Goal: Task Accomplishment & Management: Manage account settings

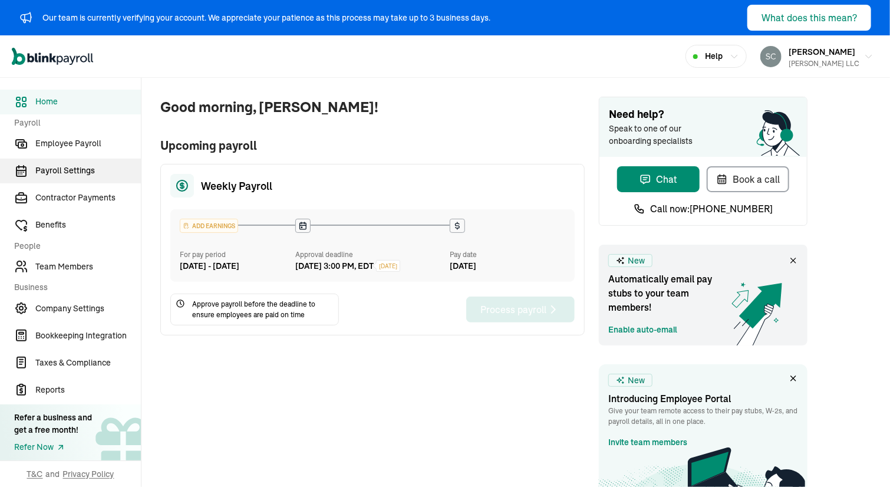
click at [50, 169] on span "Payroll Settings" at bounding box center [88, 171] width 106 height 12
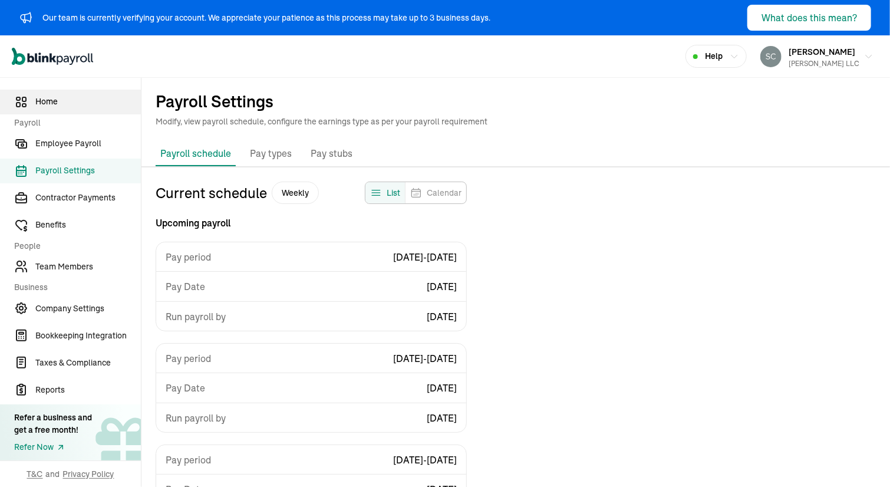
click at [57, 107] on span "Home" at bounding box center [88, 102] width 106 height 12
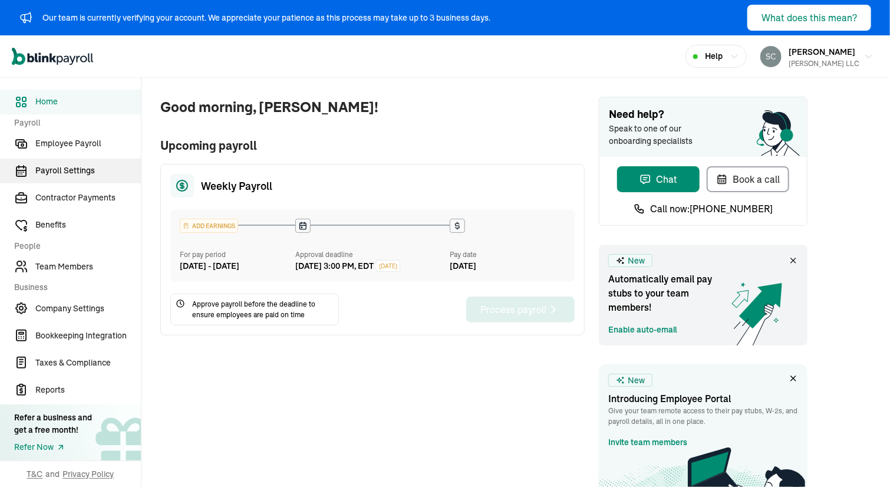
click at [52, 178] on link "Payroll Settings" at bounding box center [70, 171] width 141 height 25
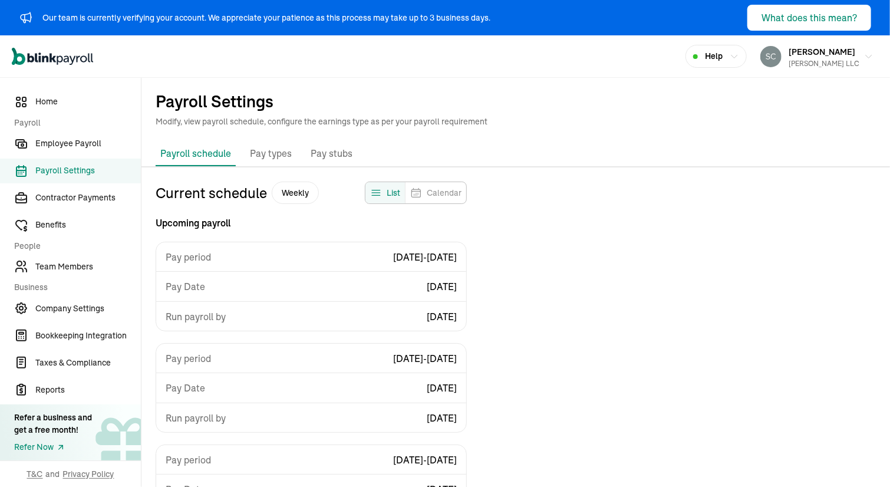
scroll to position [142, 0]
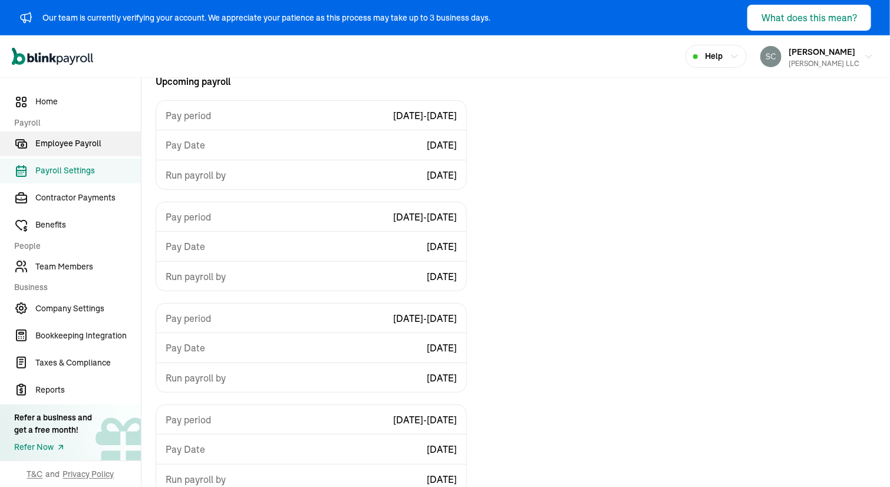
click at [80, 146] on span "Employee Payroll" at bounding box center [88, 143] width 106 height 12
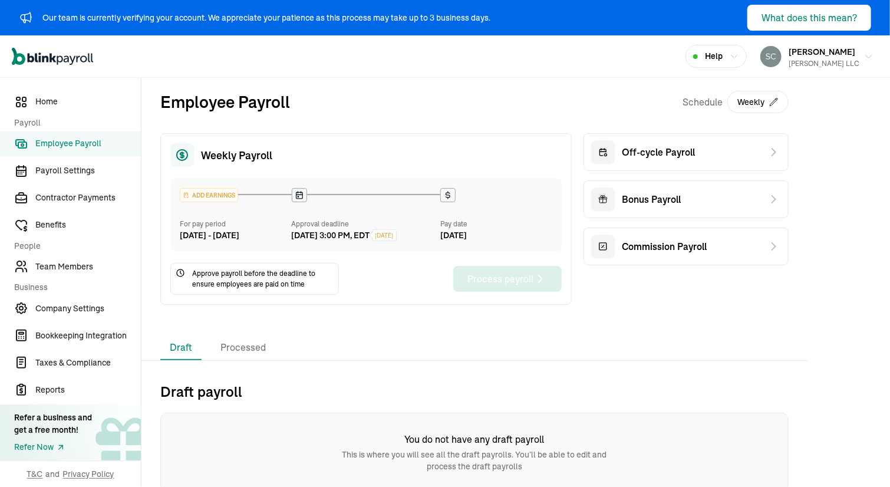
click at [180, 274] on icon at bounding box center [180, 272] width 1 height 3
click at [78, 305] on span "Company Settings" at bounding box center [88, 309] width 106 height 12
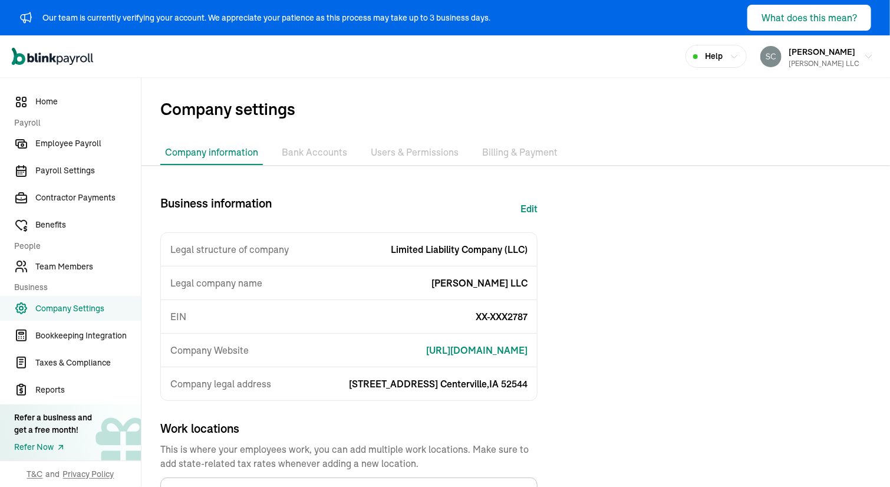
click at [315, 148] on li "Bank Accounts" at bounding box center [314, 152] width 75 height 25
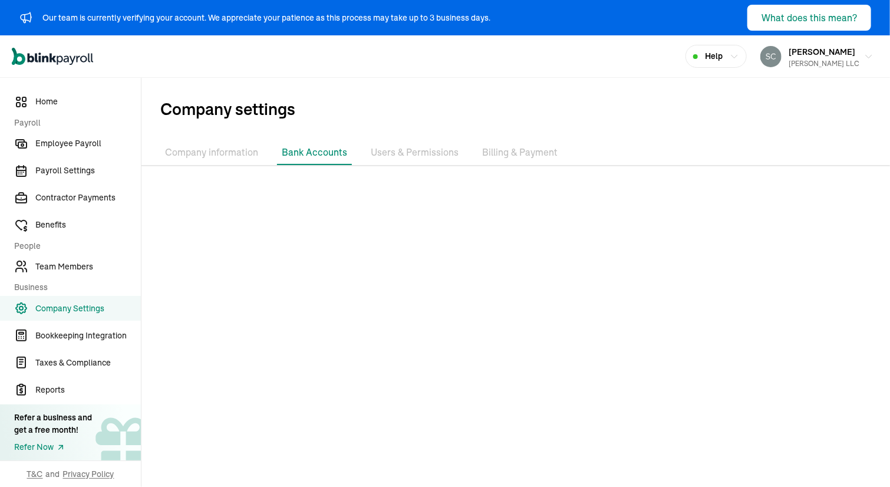
click at [405, 155] on li "Users & Permissions" at bounding box center [414, 152] width 97 height 25
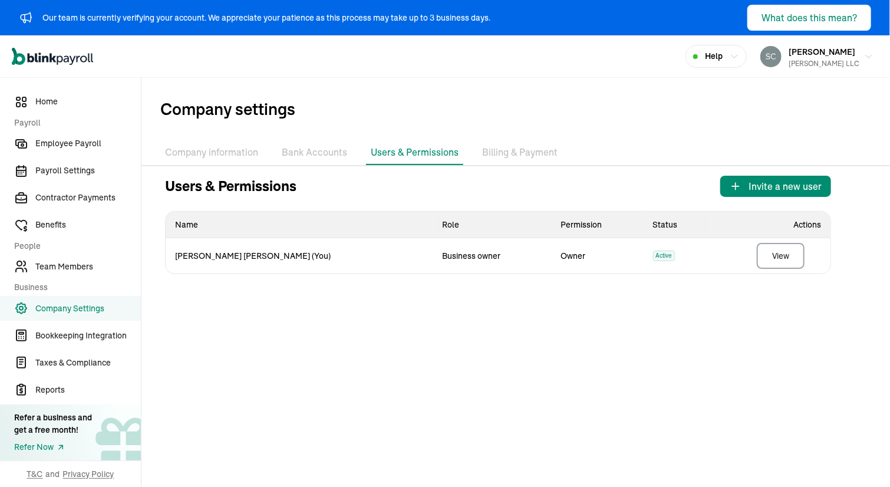
click at [506, 153] on li "Billing & Payment" at bounding box center [520, 152] width 85 height 25
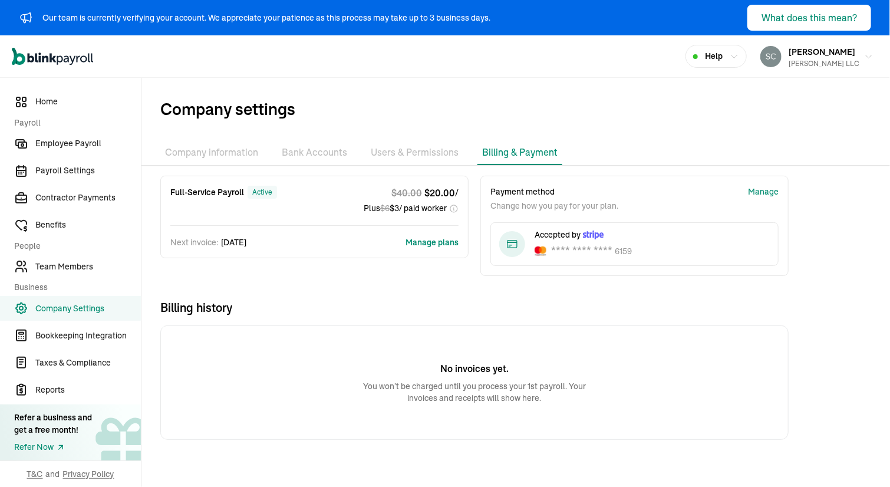
click at [425, 242] on button "Manage plans" at bounding box center [432, 242] width 53 height 12
click at [208, 151] on li "Company information" at bounding box center [211, 152] width 103 height 25
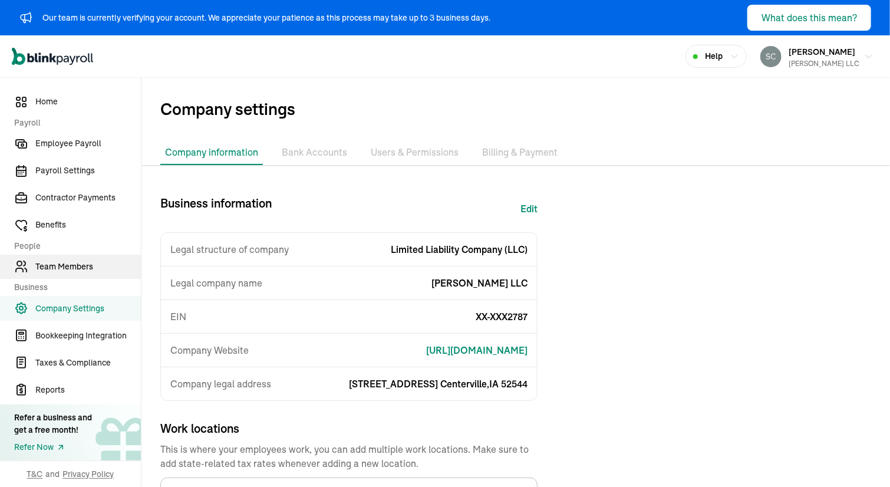
click at [66, 264] on span "Team Members" at bounding box center [88, 267] width 106 height 12
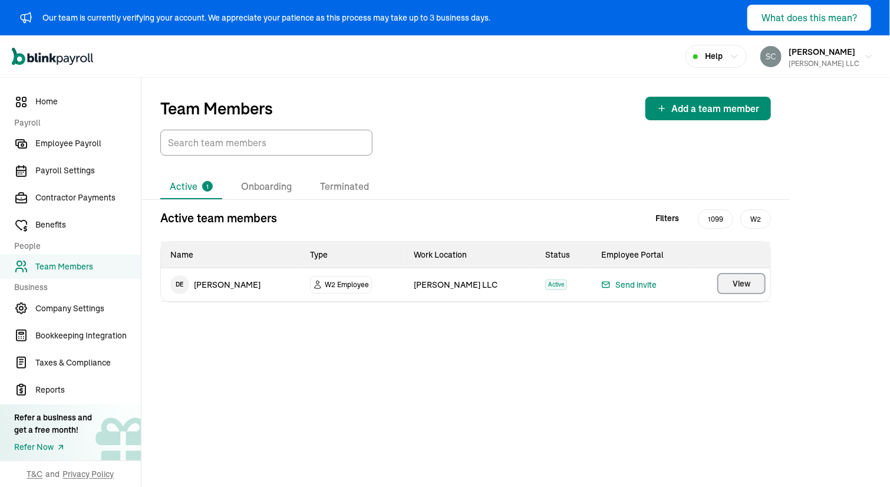
click at [738, 283] on span "View" at bounding box center [742, 284] width 18 height 12
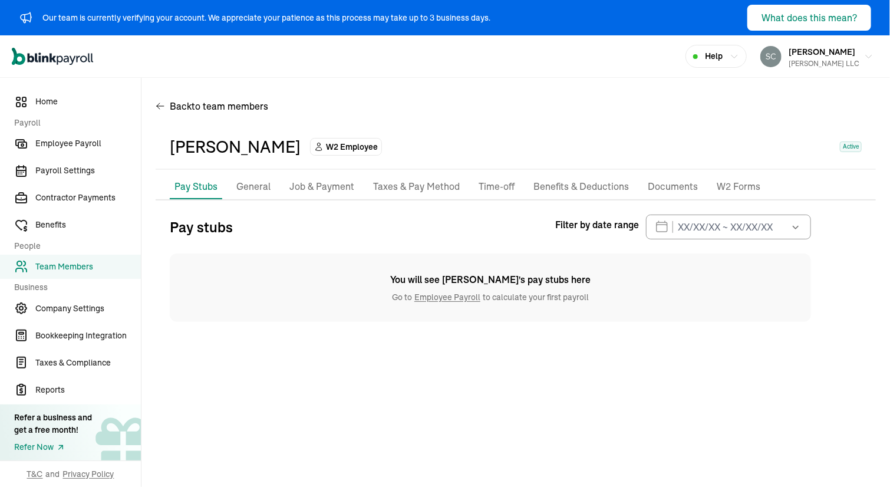
click at [251, 187] on p "General" at bounding box center [253, 186] width 34 height 15
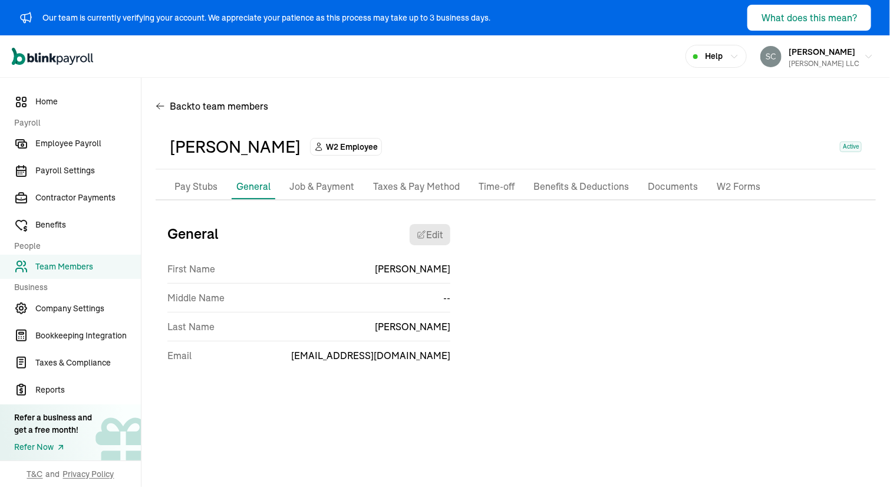
click at [328, 186] on p "Job & Payment" at bounding box center [322, 186] width 65 height 15
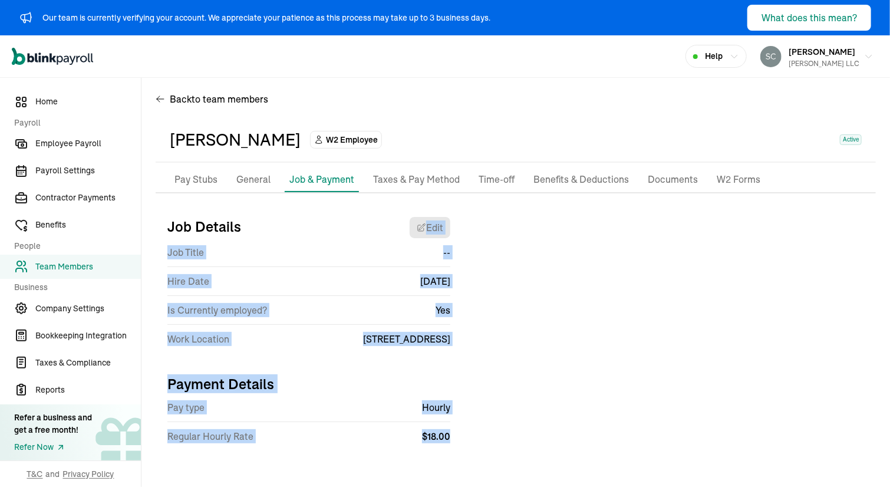
drag, startPoint x: 854, startPoint y: 205, endPoint x: 569, endPoint y: 411, distance: 351.4
click at [569, 411] on div "Pay Stubs General Job & Payment Taxes & Pay Method Time-off Benefits & Deductio…" at bounding box center [516, 314] width 721 height 295
click at [569, 411] on div "Job Details Edit Job Title -- Hire Date Aug 01,2025 Is Currently employed? Yes …" at bounding box center [516, 335] width 721 height 255
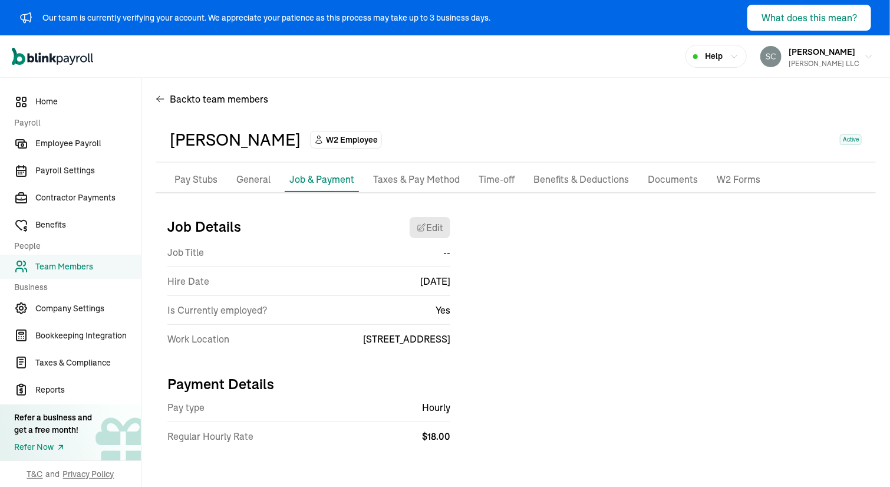
drag, startPoint x: 361, startPoint y: 330, endPoint x: 391, endPoint y: 426, distance: 101.1
click at [391, 426] on div "Job Details Edit Job Title -- Hire Date Aug 01,2025 Is Currently employed? Yes …" at bounding box center [516, 335] width 721 height 255
click at [391, 426] on div "Regular Hourly Rate $ 18.00" at bounding box center [308, 436] width 283 height 28
click at [408, 179] on p "Taxes & Pay Method" at bounding box center [416, 179] width 87 height 15
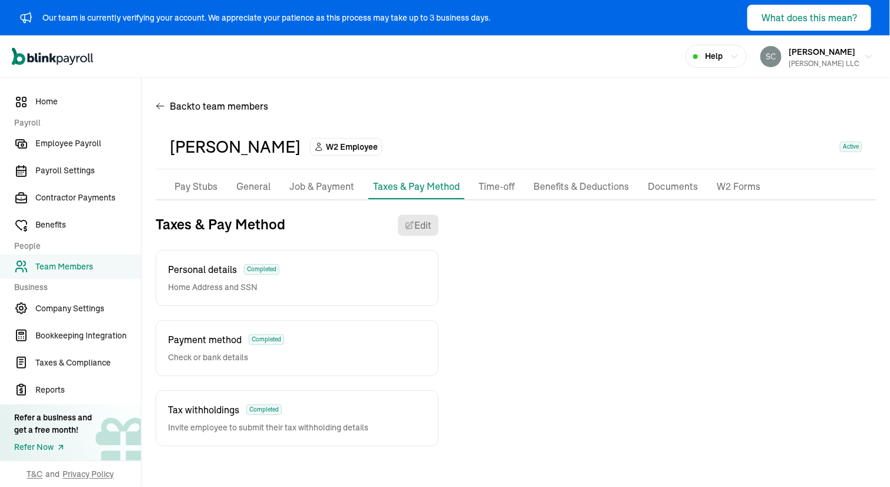
click at [495, 194] on p "Time-off" at bounding box center [497, 186] width 36 height 15
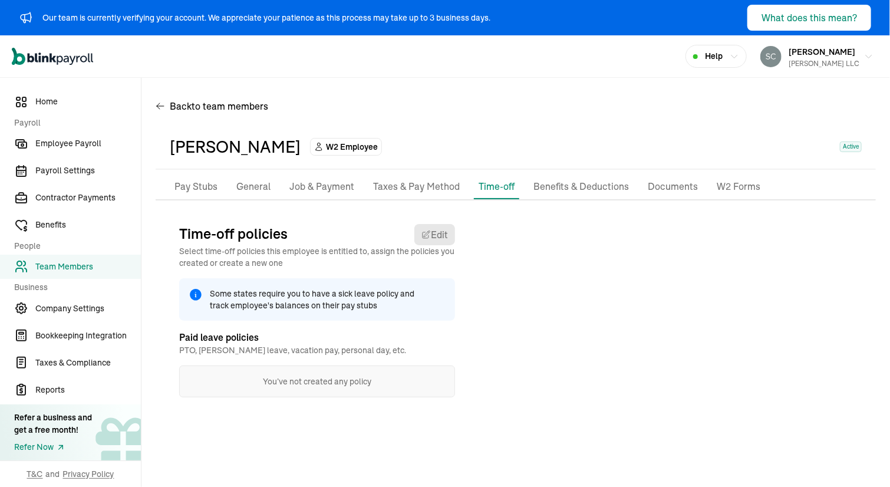
click at [557, 182] on p "Benefits & Deductions" at bounding box center [582, 186] width 96 height 15
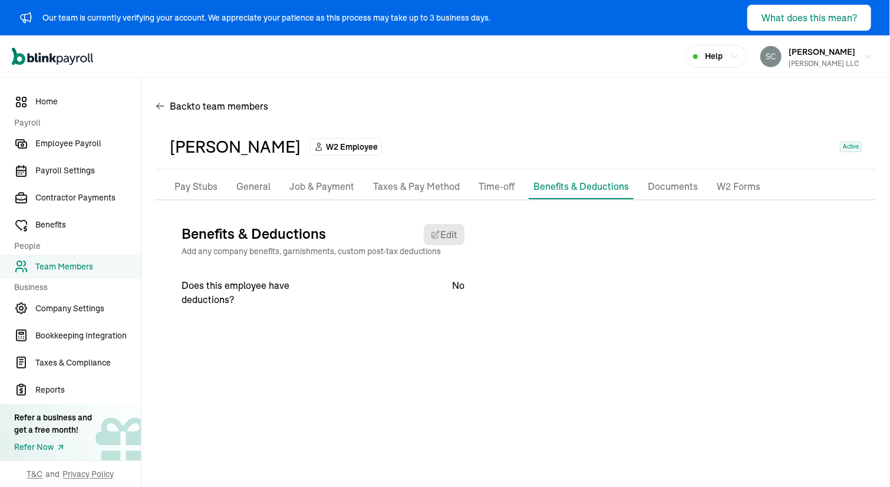
click at [648, 184] on p "Documents" at bounding box center [673, 186] width 50 height 15
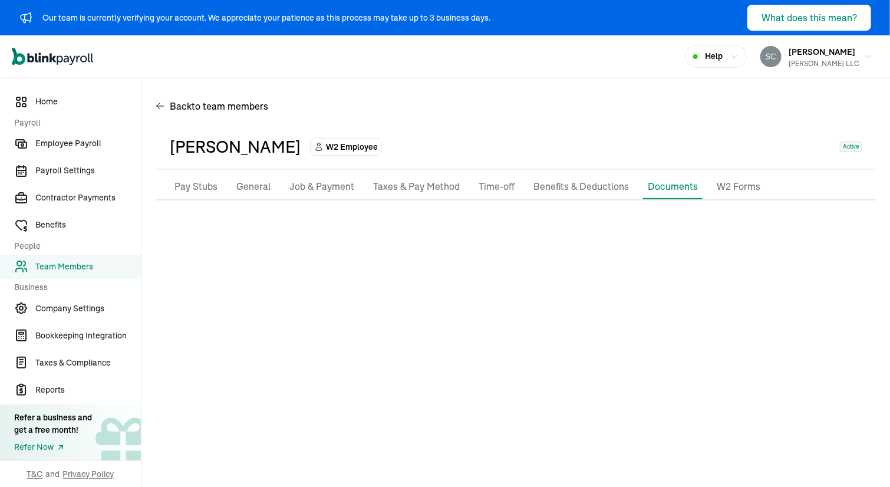
click at [703, 185] on ul "Pay Stubs General Job & Payment Taxes & Pay Method Time-off Benefits & Deductio…" at bounding box center [516, 187] width 721 height 25
click at [727, 184] on p "W2 Forms" at bounding box center [739, 186] width 44 height 15
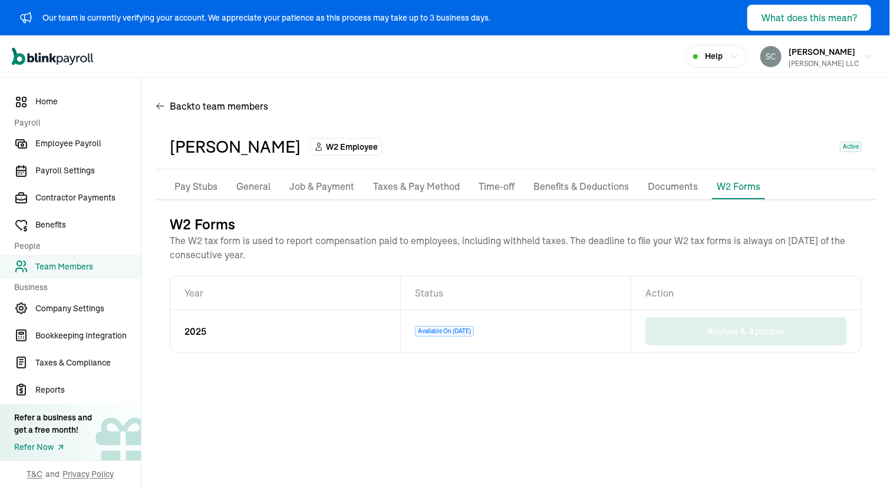
click at [533, 330] on td "Available On Jan 1, 2026" at bounding box center [516, 331] width 231 height 42
click at [464, 326] on span "Available On Jan 1, 2026" at bounding box center [444, 331] width 59 height 11
click at [343, 148] on span "W2 Employee" at bounding box center [352, 147] width 52 height 12
click at [202, 185] on p "Pay Stubs" at bounding box center [196, 186] width 43 height 15
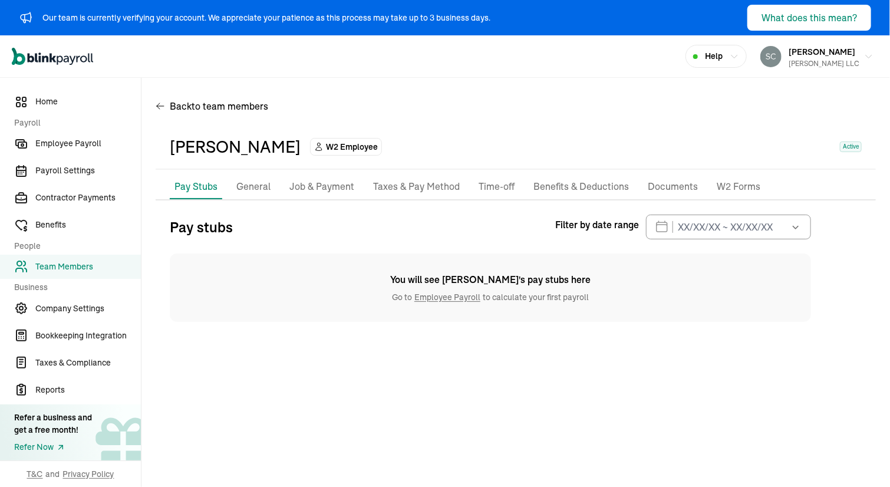
click at [453, 296] on link "Employee Payroll" at bounding box center [447, 297] width 71 height 11
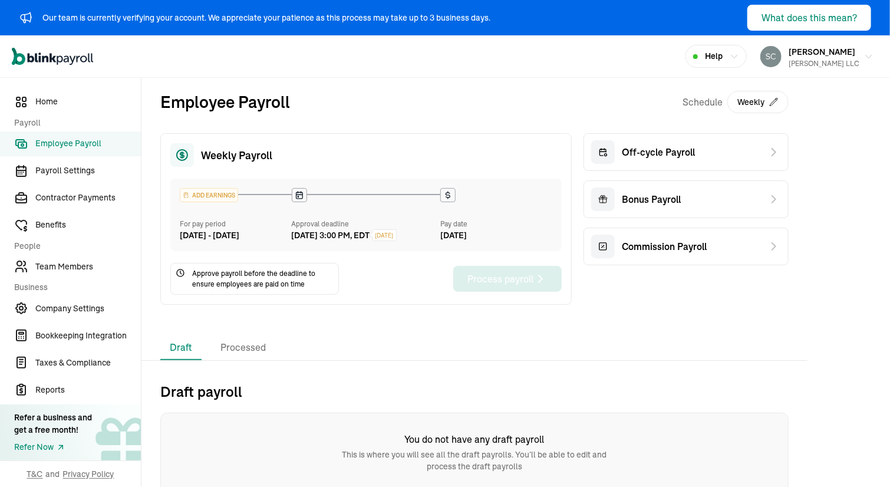
click at [313, 137] on div "Weekly Payroll ADD EARNINGS For pay period Aug 23 - Aug 29, 2025 Approval deadl…" at bounding box center [366, 219] width 412 height 172
click at [52, 357] on span "Taxes & Compliance" at bounding box center [88, 363] width 106 height 12
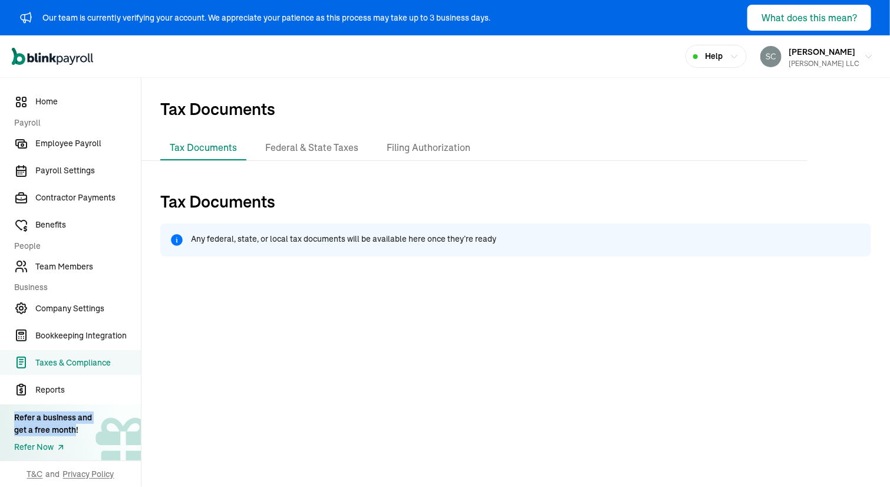
drag, startPoint x: 15, startPoint y: 414, endPoint x: 71, endPoint y: 429, distance: 58.5
click at [71, 429] on div "Refer a business and get a free month!" at bounding box center [53, 424] width 78 height 25
click at [54, 140] on span "Employee Payroll" at bounding box center [88, 143] width 106 height 12
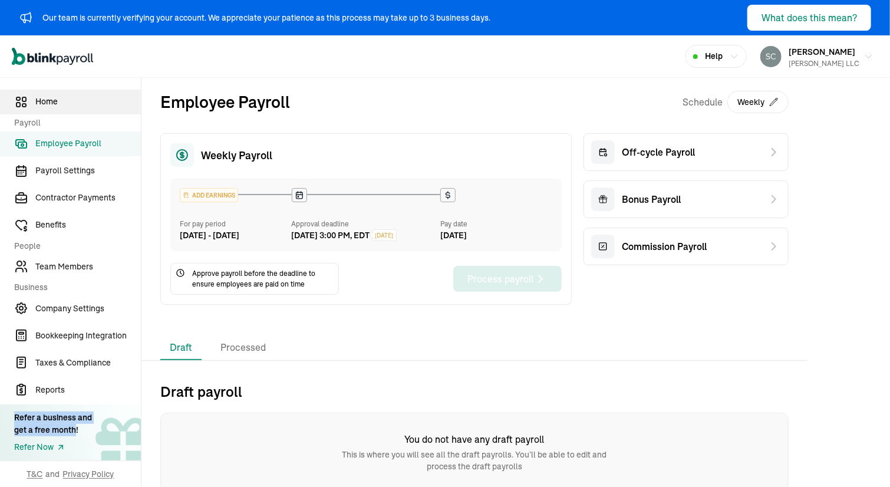
click at [57, 104] on span "Home" at bounding box center [88, 102] width 106 height 12
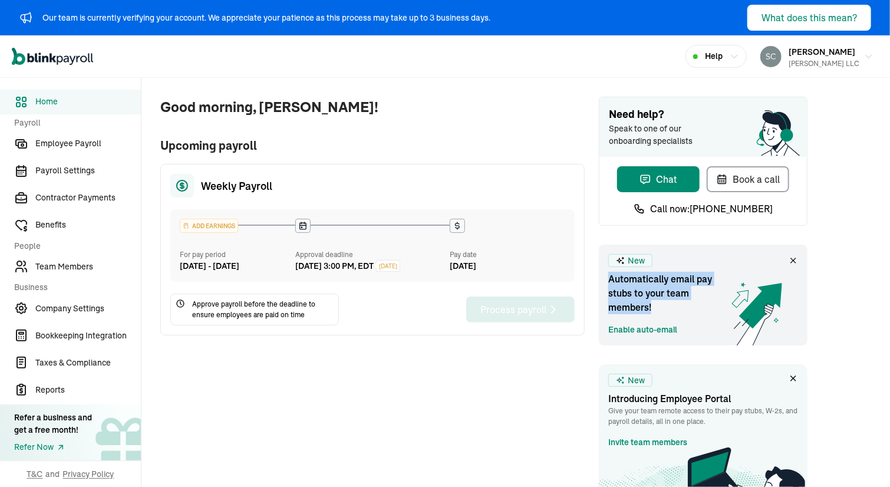
drag, startPoint x: 607, startPoint y: 278, endPoint x: 681, endPoint y: 300, distance: 76.3
click at [681, 300] on div "New Automatically email pay stubs to your team members! Enable auto-email" at bounding box center [703, 295] width 209 height 101
click at [68, 179] on link "Payroll Settings" at bounding box center [70, 171] width 141 height 25
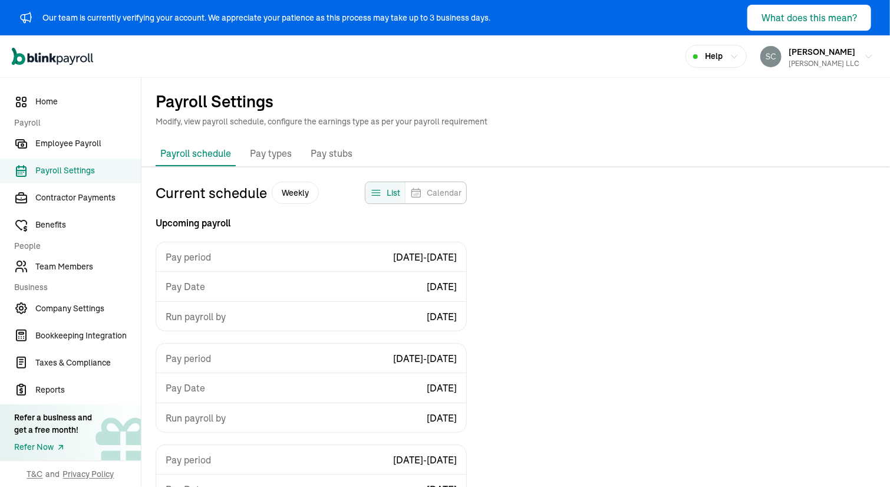
scroll to position [142, 0]
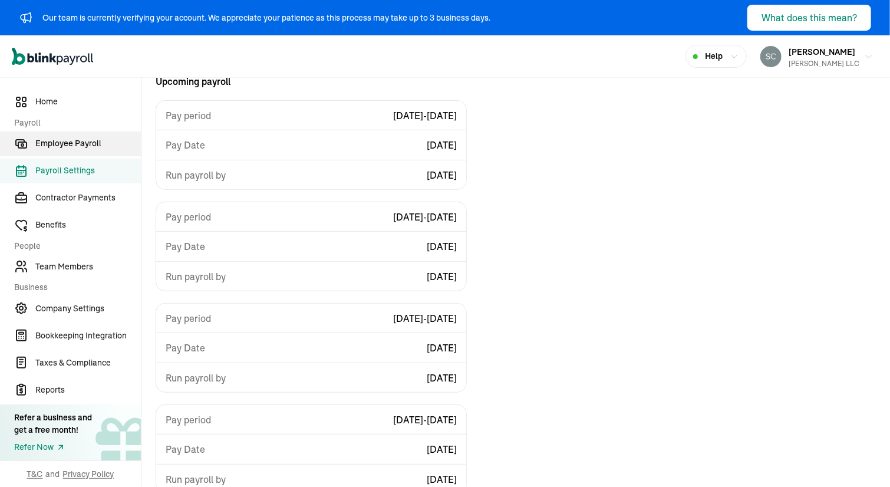
click at [61, 144] on span "Employee Payroll" at bounding box center [88, 143] width 106 height 12
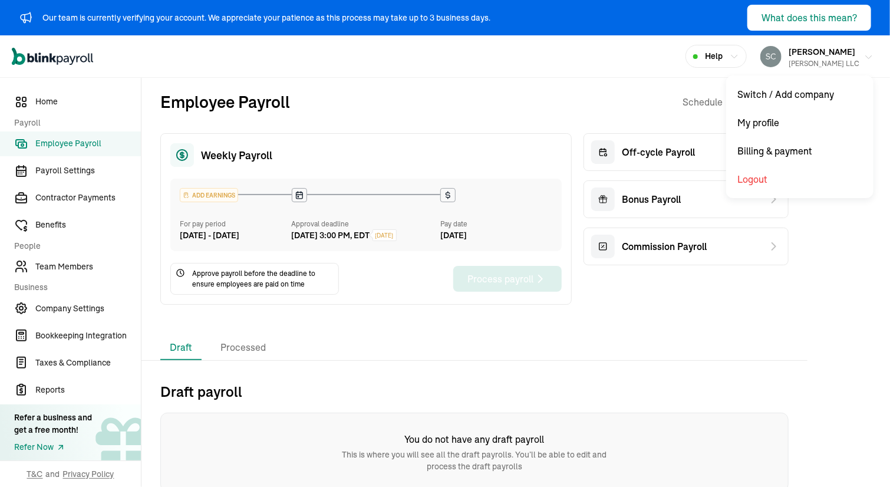
click at [789, 61] on div "[PERSON_NAME] LLC" at bounding box center [824, 63] width 71 height 11
click at [789, 65] on div "[PERSON_NAME] LLC" at bounding box center [824, 63] width 71 height 11
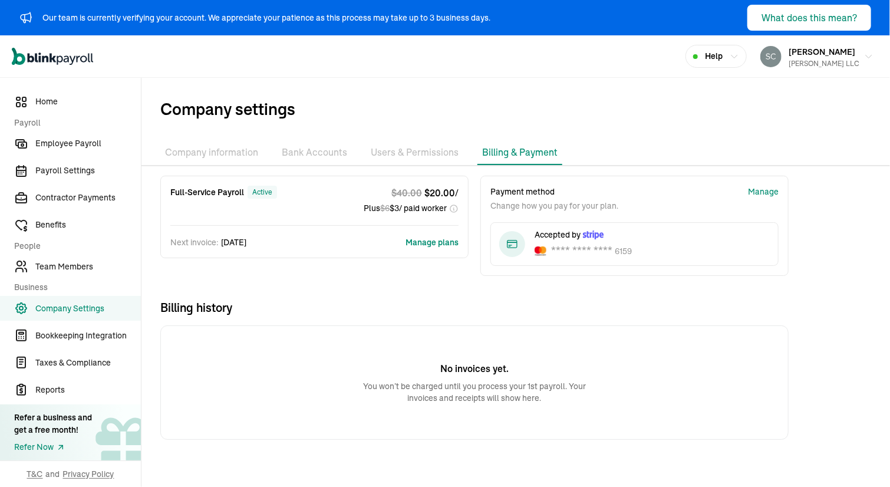
click at [413, 157] on li "Users & Permissions" at bounding box center [414, 152] width 97 height 25
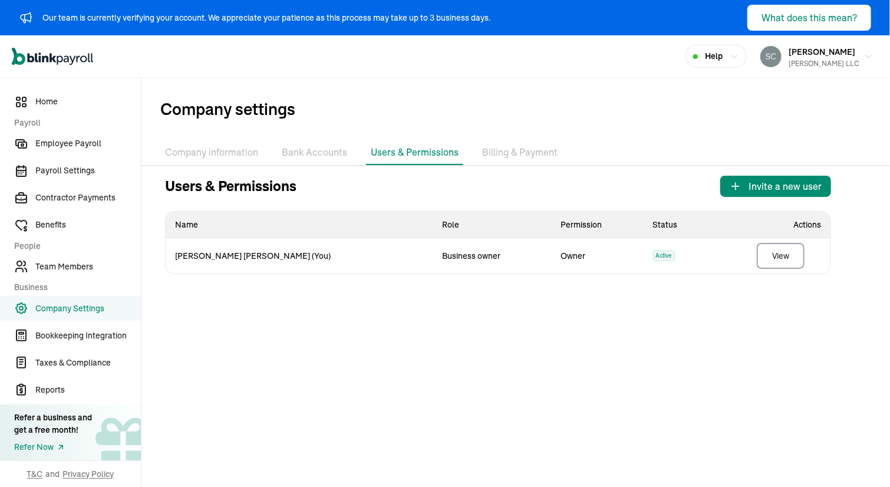
click at [324, 158] on li "Bank Accounts" at bounding box center [314, 152] width 75 height 25
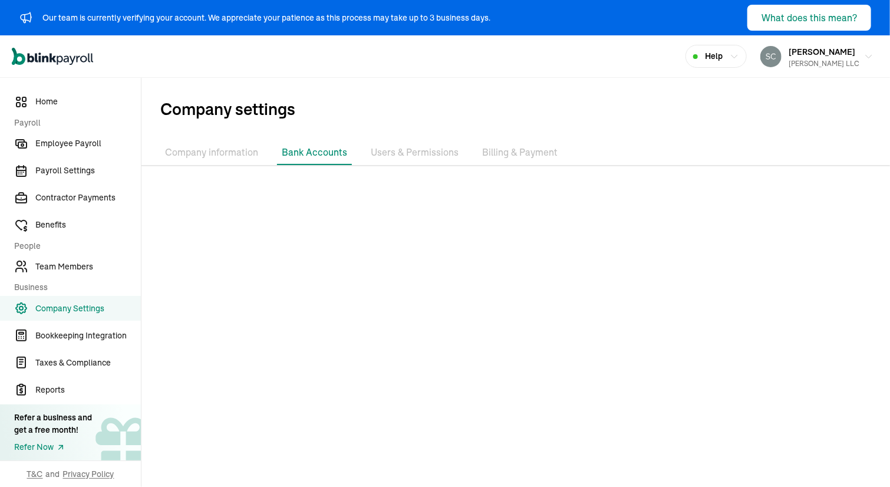
click at [231, 156] on li "Company information" at bounding box center [211, 152] width 103 height 25
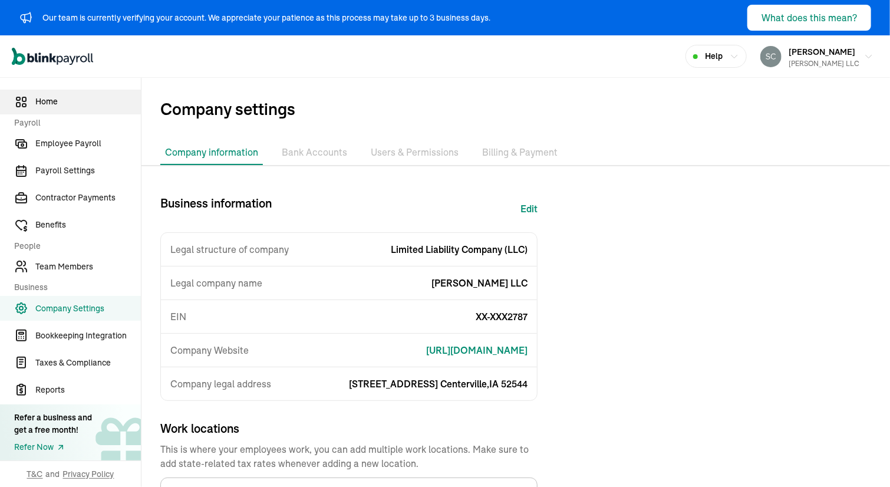
click at [39, 105] on span "Home" at bounding box center [88, 102] width 106 height 12
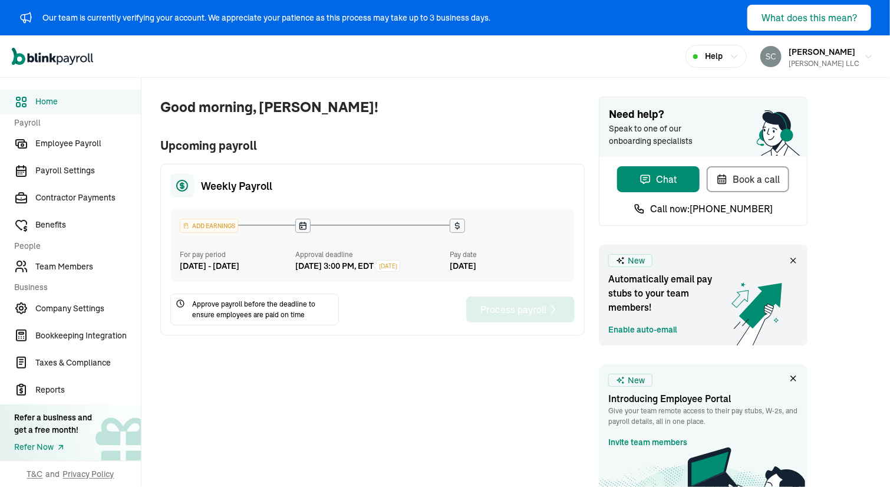
click at [211, 225] on div "ADD EARNINGS" at bounding box center [208, 225] width 57 height 13
click at [52, 196] on span "Contractor Payments" at bounding box center [88, 198] width 106 height 12
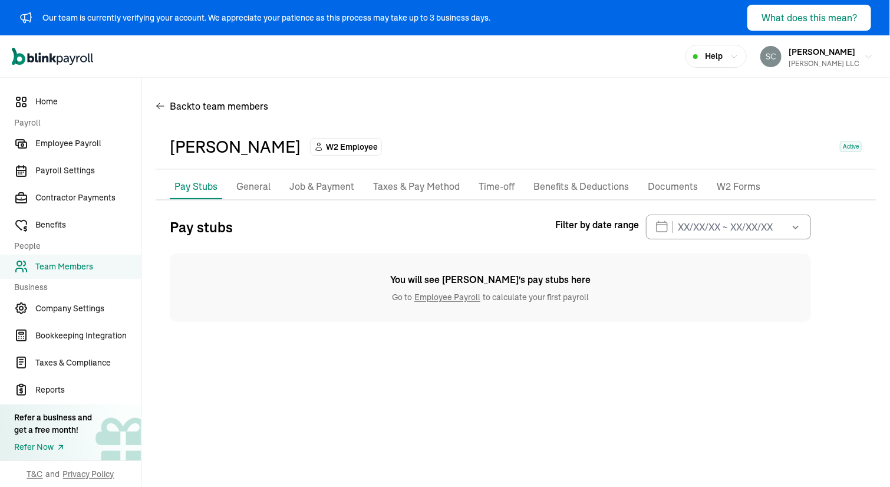
click at [433, 293] on link "Employee Payroll" at bounding box center [447, 297] width 71 height 11
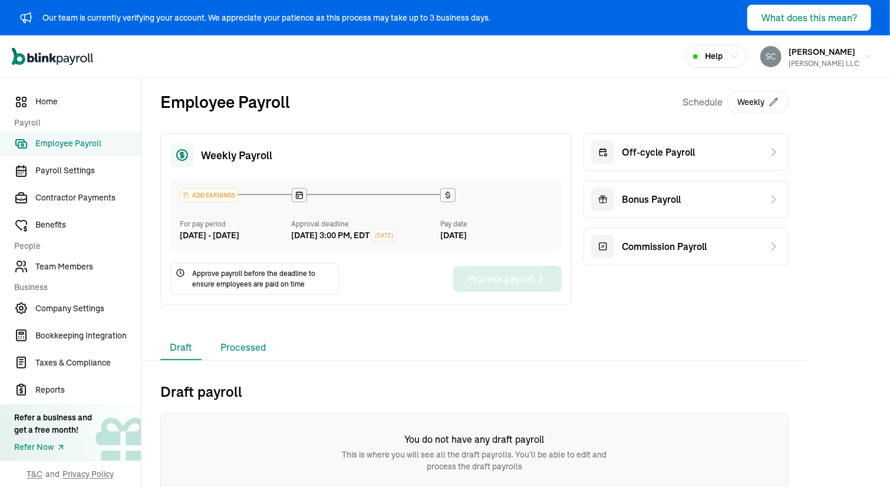
click at [235, 360] on li "Processed" at bounding box center [243, 348] width 64 height 25
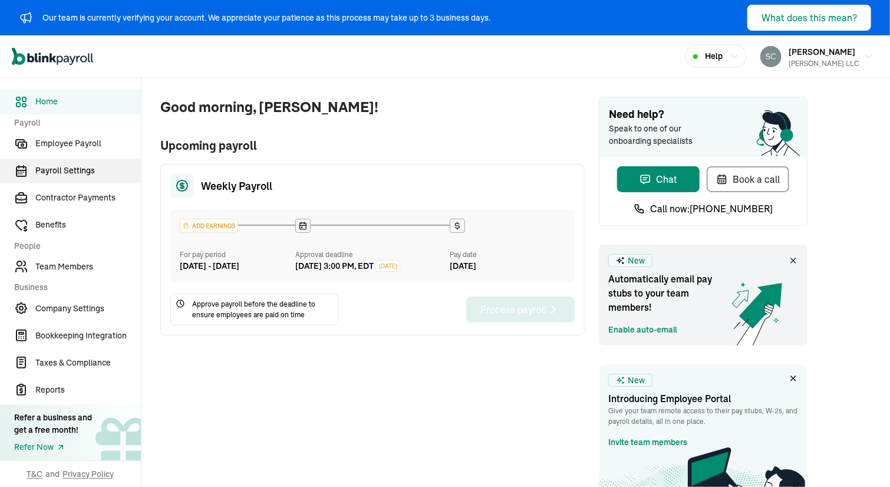
click at [50, 169] on span "Payroll Settings" at bounding box center [88, 171] width 106 height 12
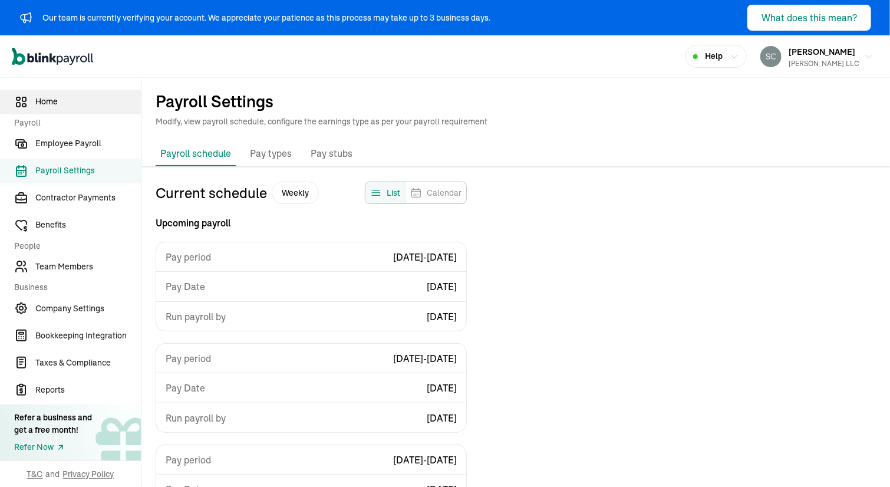
click at [57, 107] on span "Home" at bounding box center [88, 102] width 106 height 12
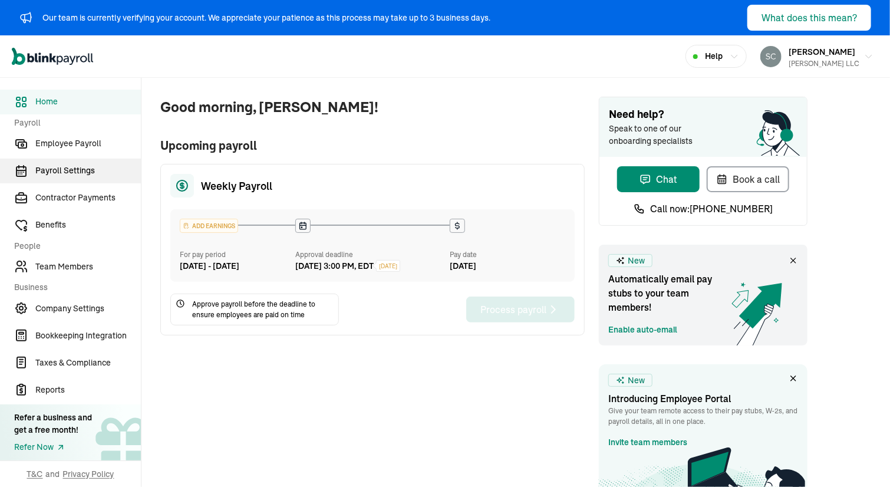
click at [52, 178] on link "Payroll Settings" at bounding box center [70, 171] width 141 height 25
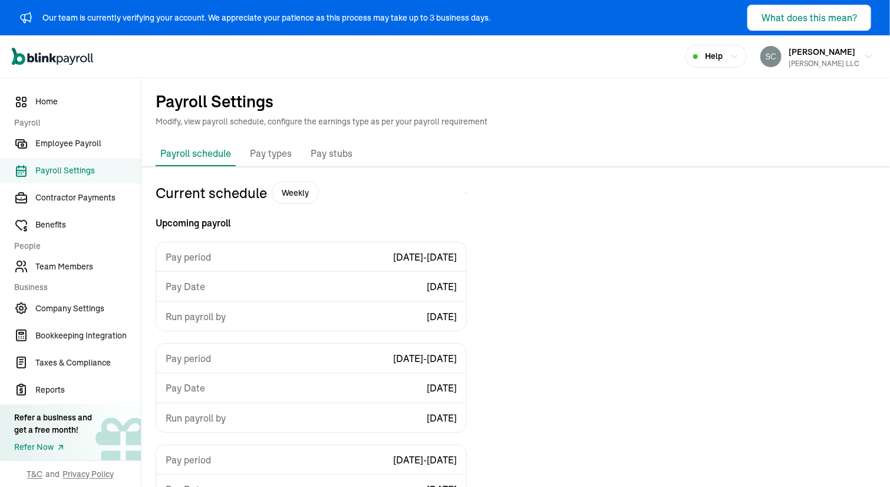
scroll to position [142, 0]
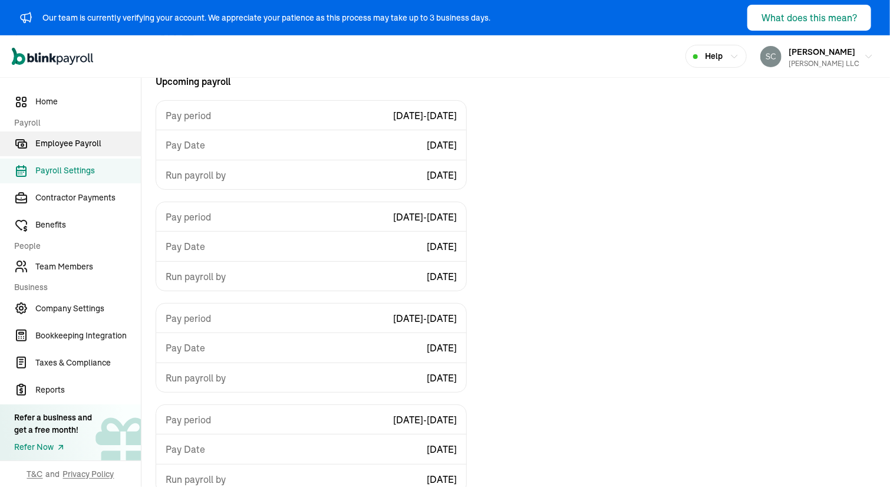
click at [80, 146] on span "Employee Payroll" at bounding box center [88, 143] width 106 height 12
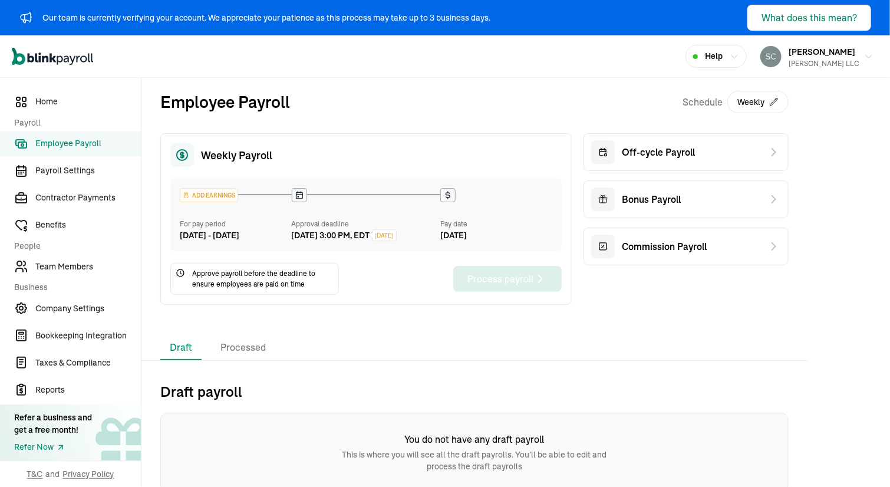
click at [180, 274] on icon at bounding box center [180, 272] width 1 height 3
click at [78, 305] on span "Company Settings" at bounding box center [88, 309] width 106 height 12
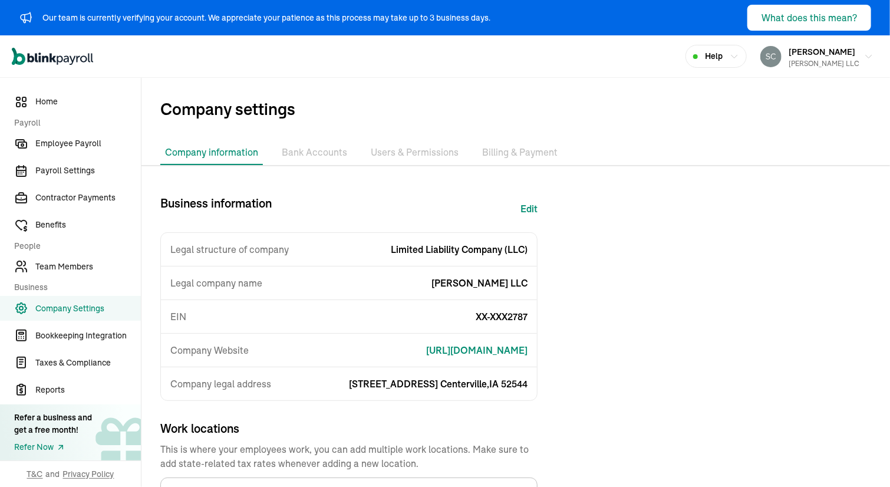
click at [315, 148] on li "Bank Accounts" at bounding box center [314, 152] width 75 height 25
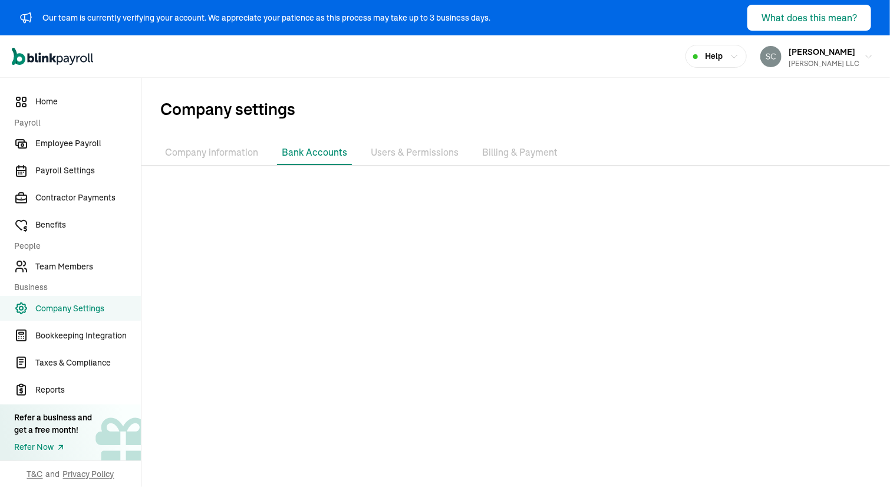
click at [405, 155] on li "Users & Permissions" at bounding box center [414, 152] width 97 height 25
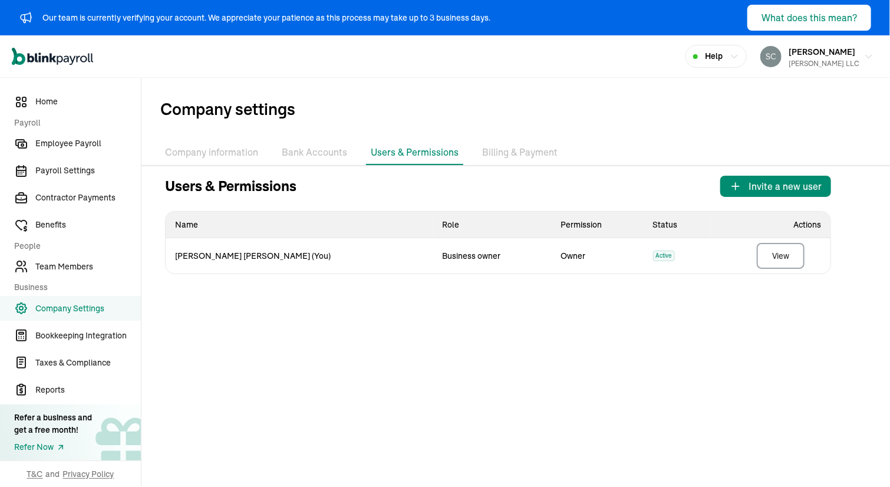
click at [506, 153] on li "Billing & Payment" at bounding box center [520, 152] width 85 height 25
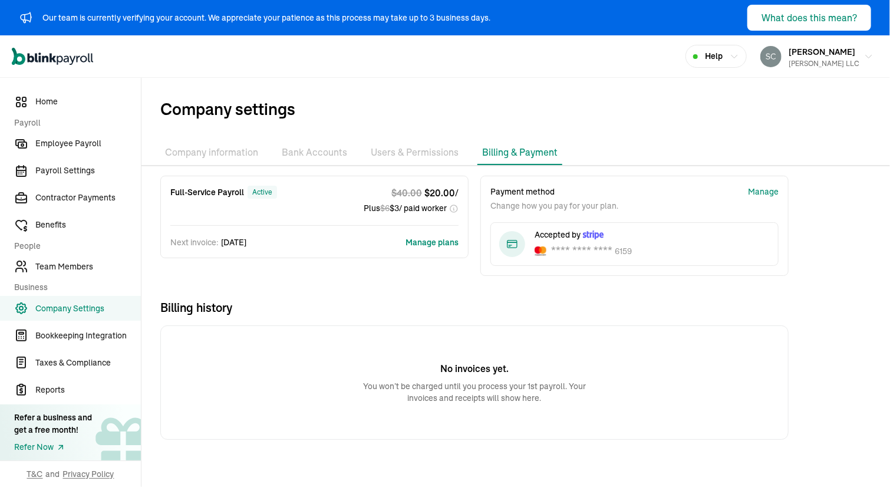
click at [425, 242] on button "Manage plans" at bounding box center [432, 242] width 53 height 12
click at [208, 151] on li "Company information" at bounding box center [211, 152] width 103 height 25
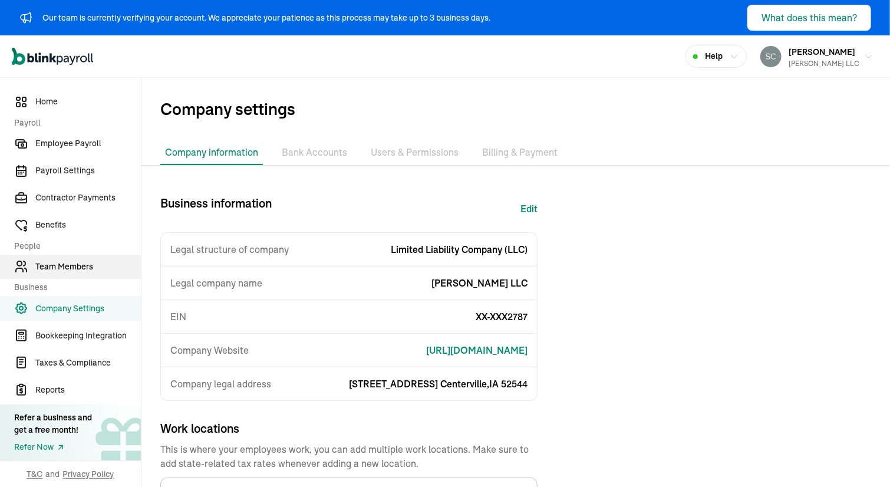
click at [66, 264] on span "Team Members" at bounding box center [88, 267] width 106 height 12
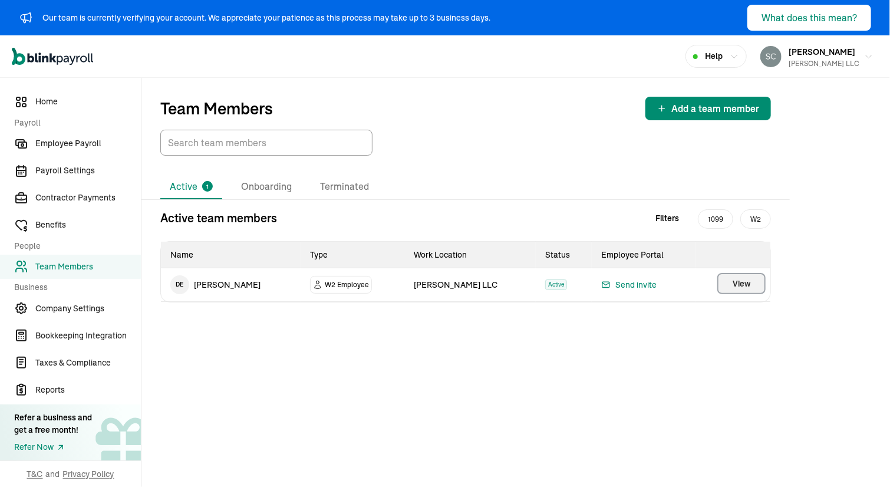
click at [738, 283] on span "View" at bounding box center [742, 284] width 18 height 12
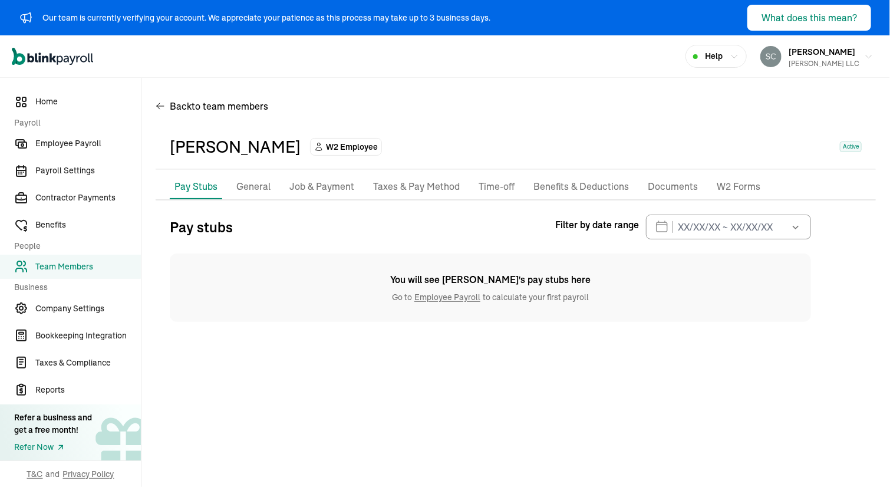
click at [251, 187] on p "General" at bounding box center [253, 186] width 34 height 15
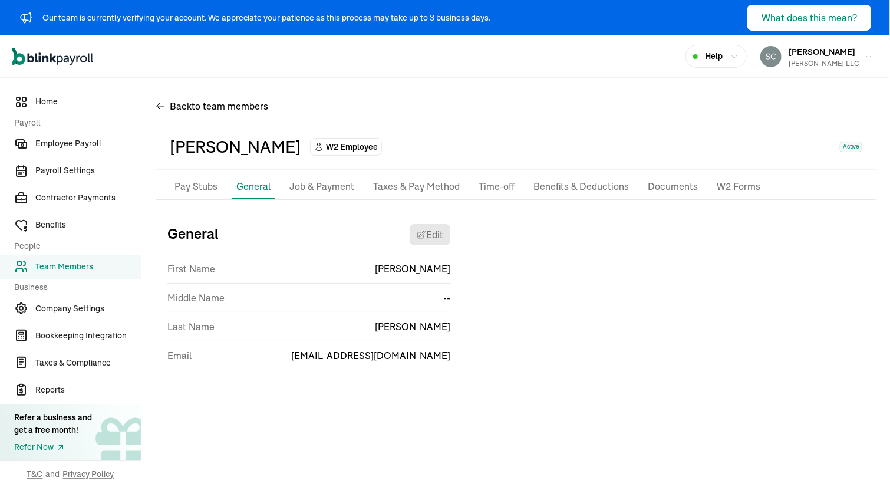
click at [328, 186] on p "Job & Payment" at bounding box center [322, 186] width 65 height 15
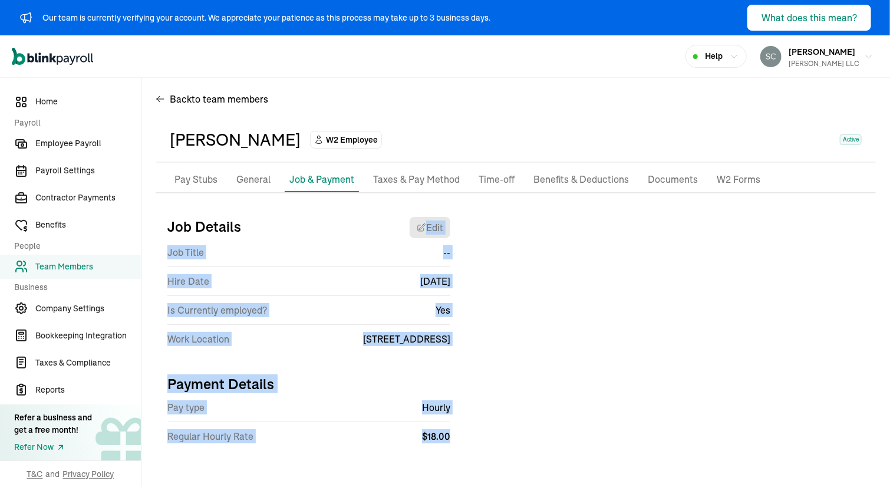
drag, startPoint x: 854, startPoint y: 205, endPoint x: 569, endPoint y: 411, distance: 351.4
click at [569, 411] on div "Pay Stubs General Job & Payment Taxes & Pay Method Time-off Benefits & Deductio…" at bounding box center [516, 314] width 721 height 295
click at [569, 411] on div "Job Details Edit Job Title -- Hire Date Aug 01,2025 Is Currently employed? Yes …" at bounding box center [516, 335] width 721 height 255
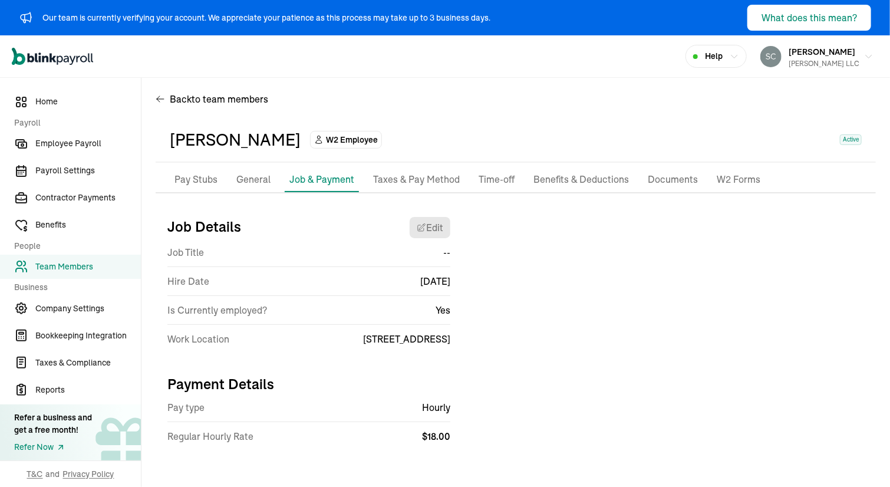
drag, startPoint x: 361, startPoint y: 330, endPoint x: 391, endPoint y: 426, distance: 101.1
click at [391, 426] on div "Job Details Edit Job Title -- Hire Date Aug 01,2025 Is Currently employed? Yes …" at bounding box center [516, 335] width 721 height 255
click at [391, 426] on div "Regular Hourly Rate $ 18.00" at bounding box center [308, 436] width 283 height 28
click at [408, 179] on p "Taxes & Pay Method" at bounding box center [416, 179] width 87 height 15
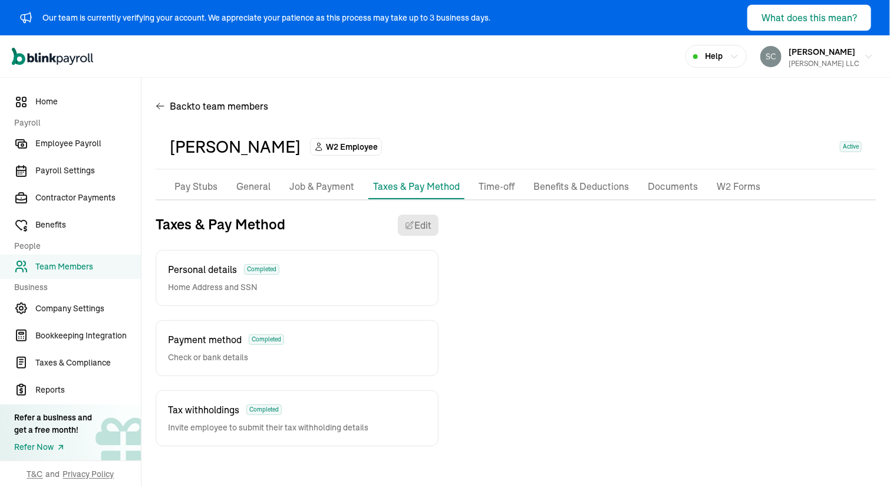
scroll to position [0, 0]
click at [495, 194] on p "Time-off" at bounding box center [497, 186] width 36 height 15
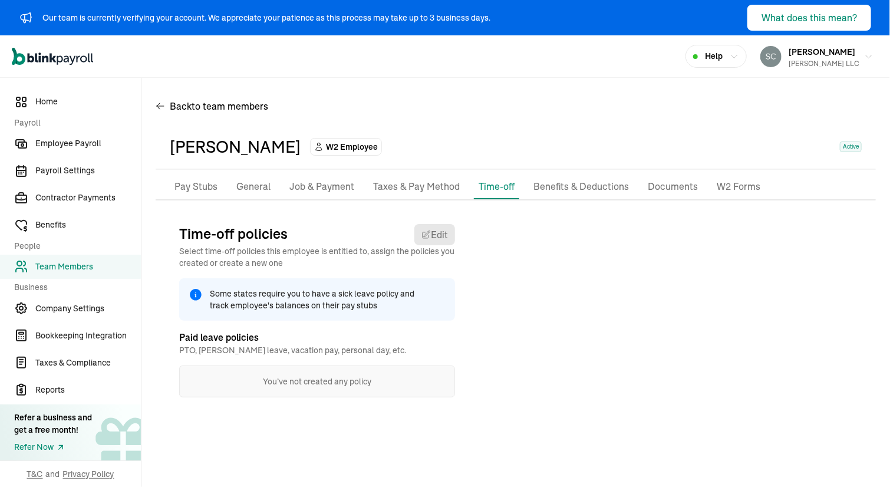
click at [557, 182] on p "Benefits & Deductions" at bounding box center [582, 186] width 96 height 15
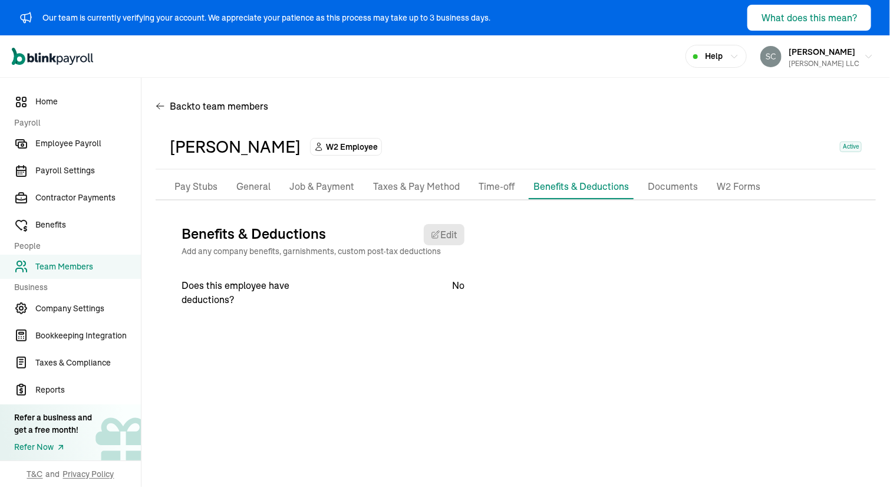
click at [648, 184] on p "Documents" at bounding box center [673, 186] width 50 height 15
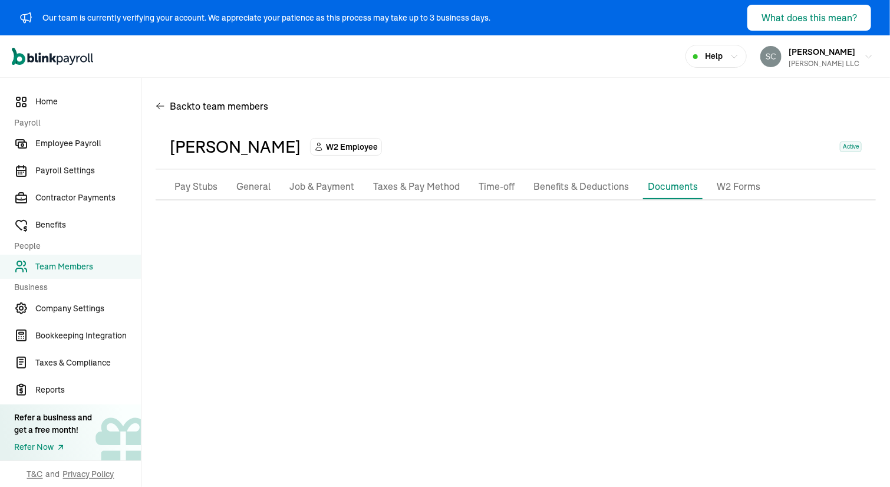
click at [703, 185] on ul "Pay Stubs General Job & Payment Taxes & Pay Method Time-off Benefits & Deductio…" at bounding box center [516, 187] width 721 height 25
click at [727, 184] on p "W2 Forms" at bounding box center [739, 186] width 44 height 15
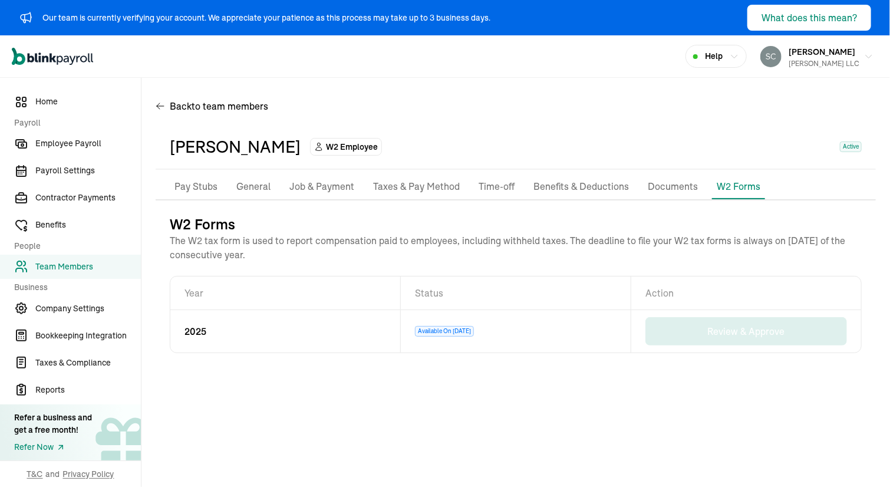
click at [533, 330] on td "Available On Jan 1, 2026" at bounding box center [516, 331] width 231 height 42
click at [464, 326] on span "Available On Jan 1, 2026" at bounding box center [444, 331] width 59 height 11
click at [343, 148] on span "W2 Employee" at bounding box center [352, 147] width 52 height 12
click at [202, 185] on p "Pay Stubs" at bounding box center [196, 186] width 43 height 15
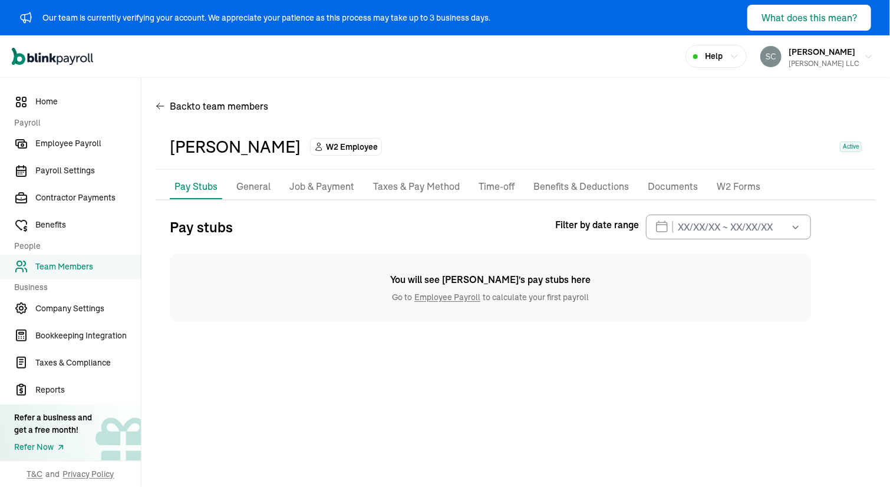
click at [453, 296] on link "Employee Payroll" at bounding box center [447, 297] width 71 height 11
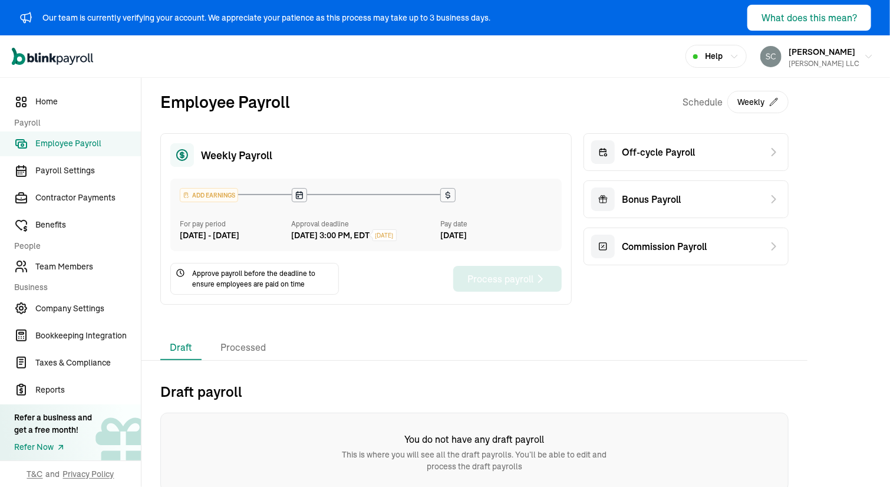
click at [313, 137] on div "Weekly Payroll ADD EARNINGS For pay period Aug 23 - Aug 29, 2025 Approval deadl…" at bounding box center [366, 219] width 412 height 172
click at [52, 357] on span "Taxes & Compliance" at bounding box center [88, 363] width 106 height 12
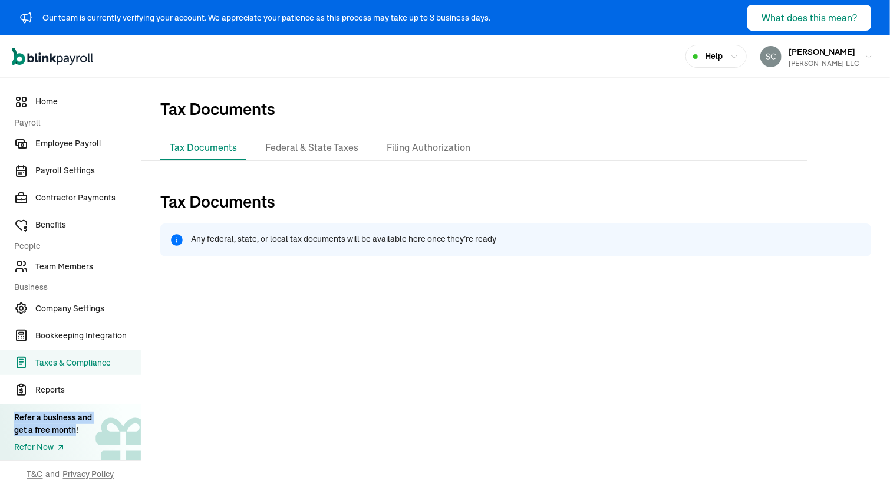
drag, startPoint x: 15, startPoint y: 414, endPoint x: 71, endPoint y: 429, distance: 58.5
click at [71, 429] on div "Refer a business and get a free month!" at bounding box center [53, 424] width 78 height 25
click at [54, 140] on span "Employee Payroll" at bounding box center [88, 143] width 106 height 12
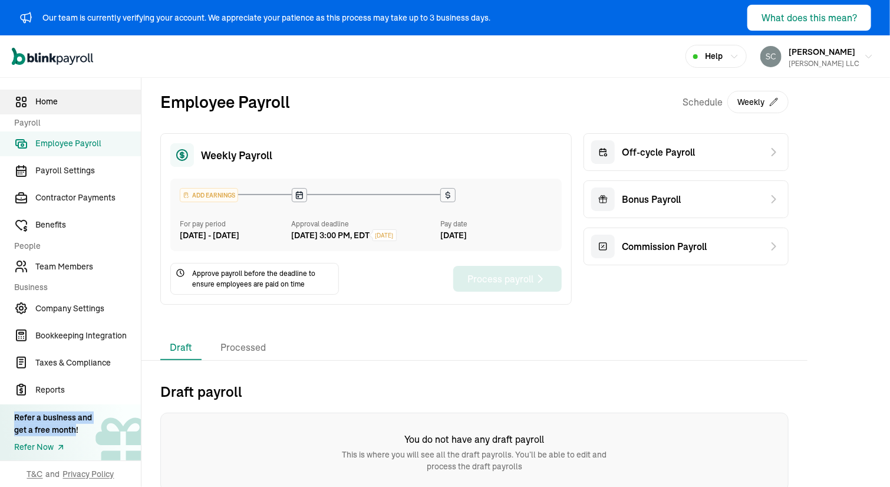
click at [57, 104] on span "Home" at bounding box center [88, 102] width 106 height 12
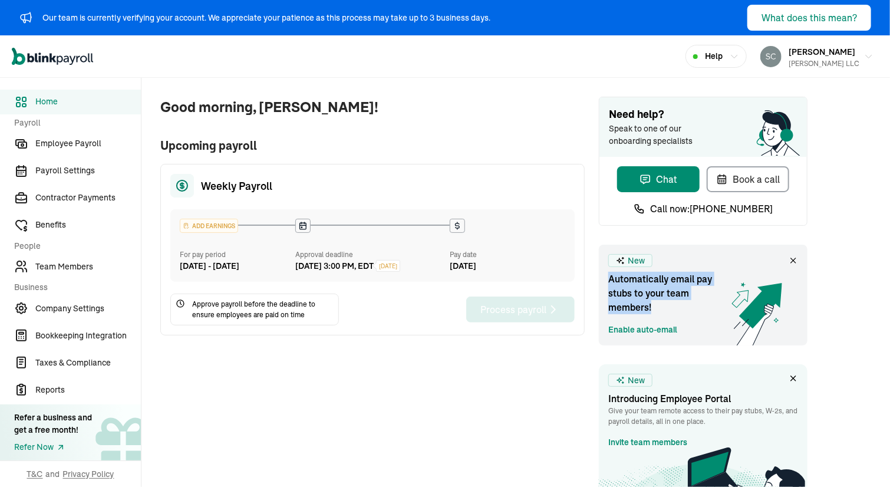
drag, startPoint x: 607, startPoint y: 278, endPoint x: 681, endPoint y: 300, distance: 76.3
click at [681, 300] on div "New Automatically email pay stubs to your team members! Enable auto-email" at bounding box center [703, 295] width 209 height 101
click at [68, 179] on link "Payroll Settings" at bounding box center [70, 171] width 141 height 25
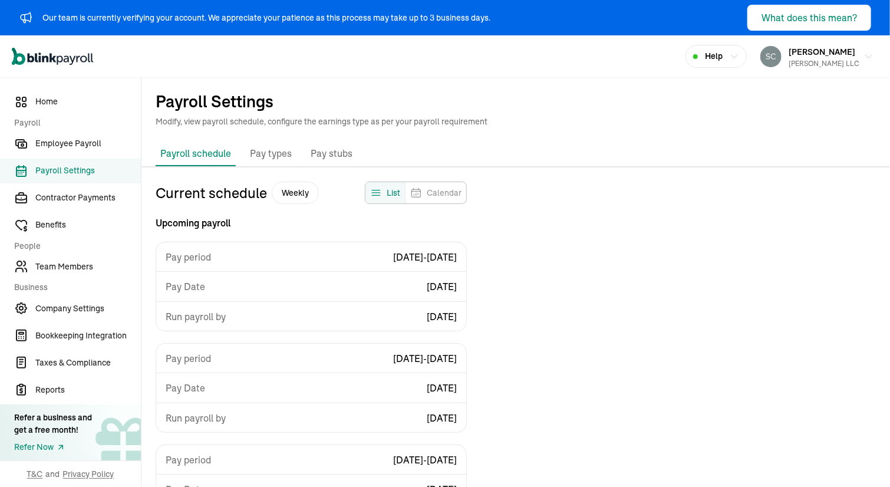
scroll to position [142, 0]
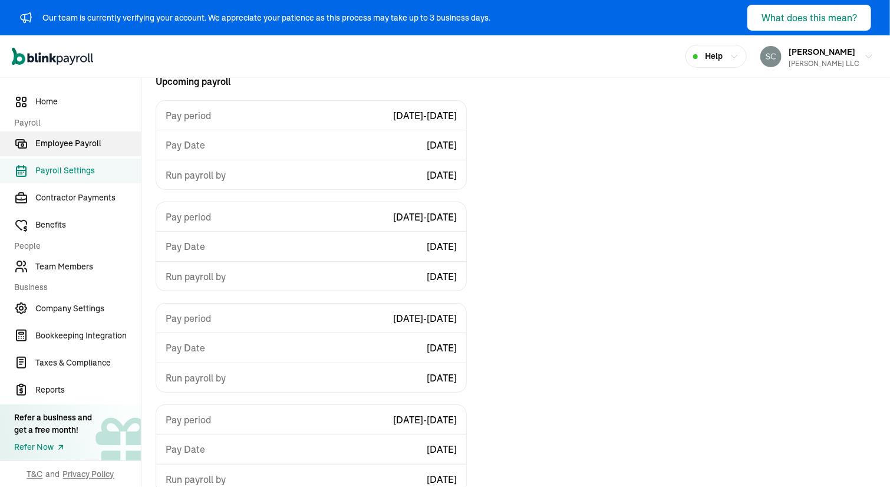
click at [61, 144] on span "Employee Payroll" at bounding box center [88, 143] width 106 height 12
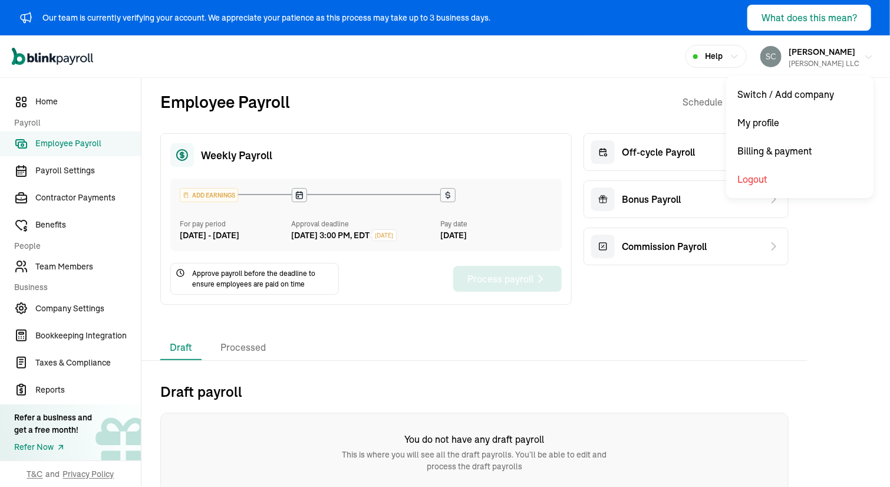
click at [789, 61] on div "[PERSON_NAME] LLC" at bounding box center [824, 63] width 71 height 11
click at [789, 65] on div "[PERSON_NAME] LLC" at bounding box center [824, 63] width 71 height 11
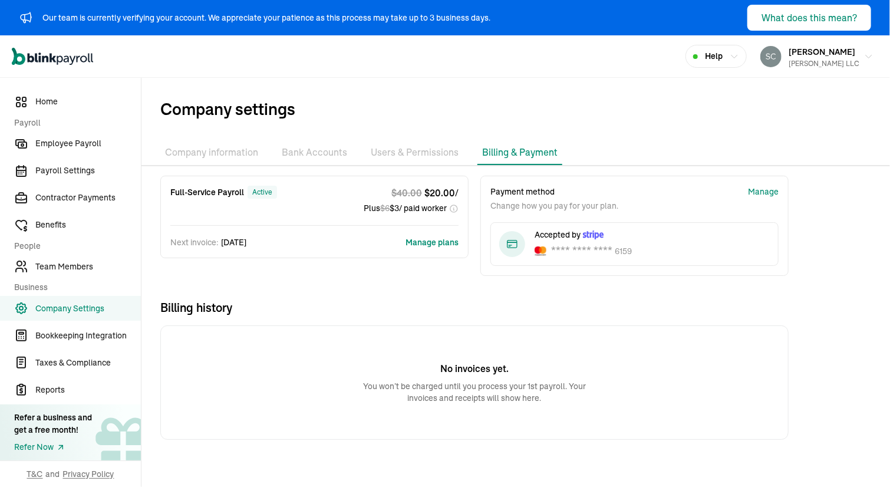
click at [413, 157] on li "Users & Permissions" at bounding box center [414, 152] width 97 height 25
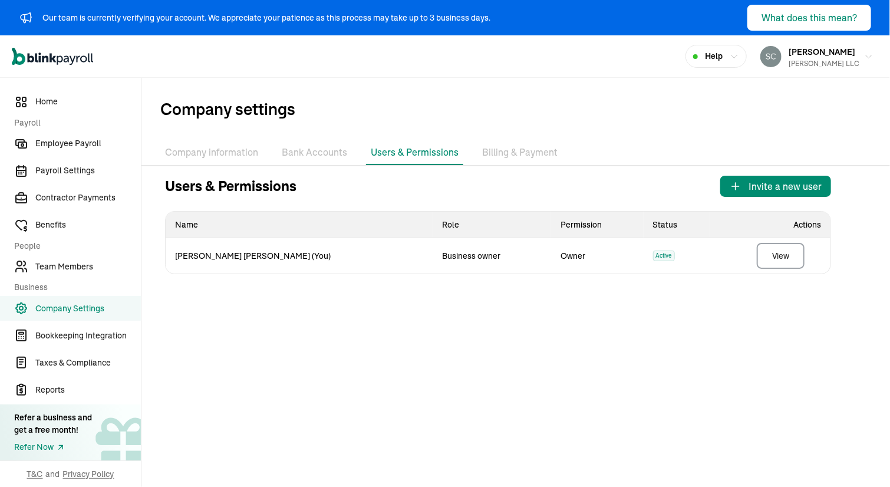
click at [324, 158] on li "Bank Accounts" at bounding box center [314, 152] width 75 height 25
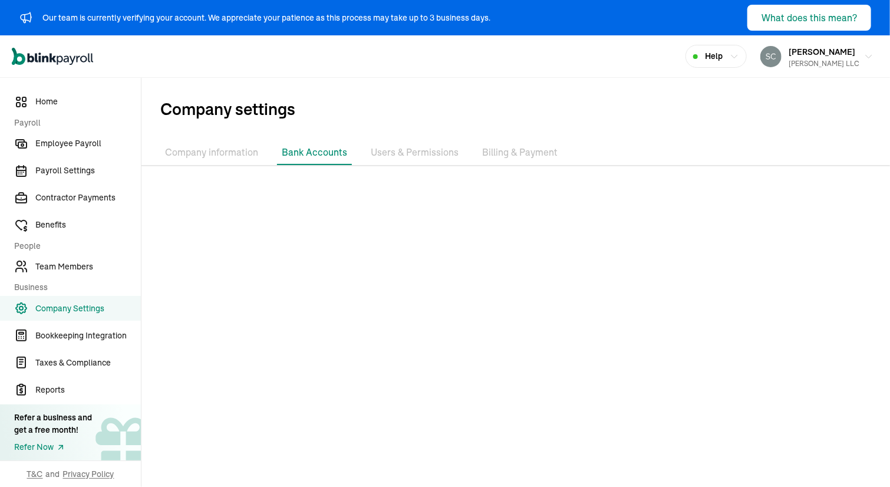
click at [231, 156] on li "Company information" at bounding box center [211, 152] width 103 height 25
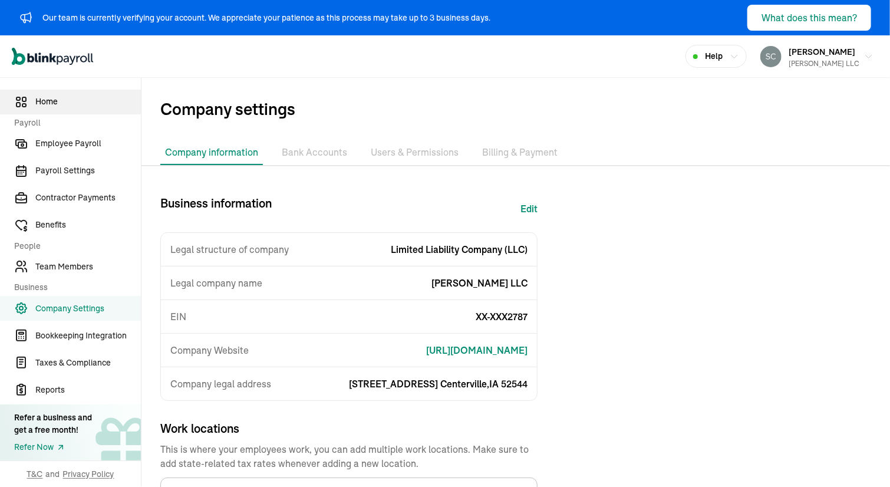
click at [39, 105] on span "Home" at bounding box center [88, 102] width 106 height 12
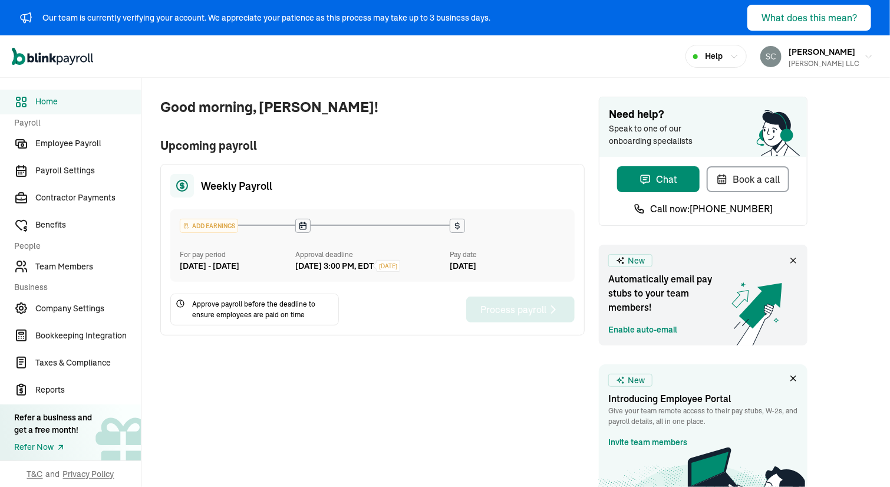
click at [211, 225] on div "ADD EARNINGS" at bounding box center [208, 225] width 57 height 13
click at [52, 196] on span "Contractor Payments" at bounding box center [88, 198] width 106 height 12
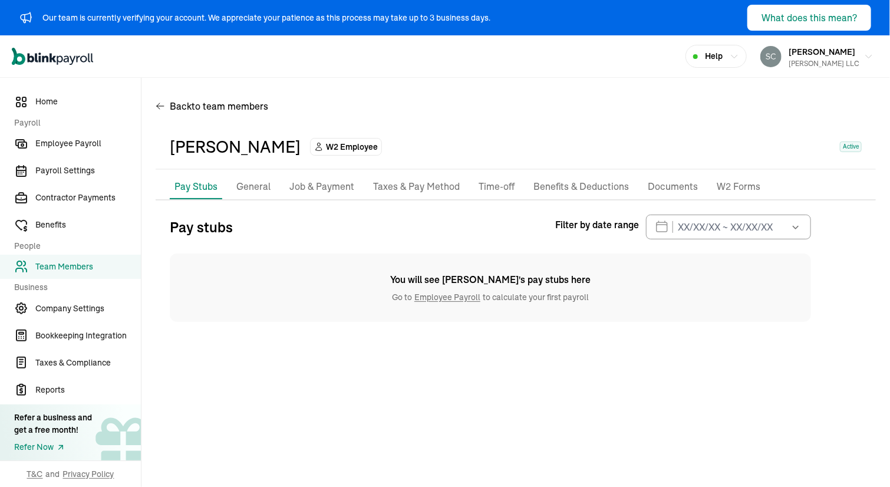
click at [433, 293] on link "Employee Payroll" at bounding box center [447, 297] width 71 height 11
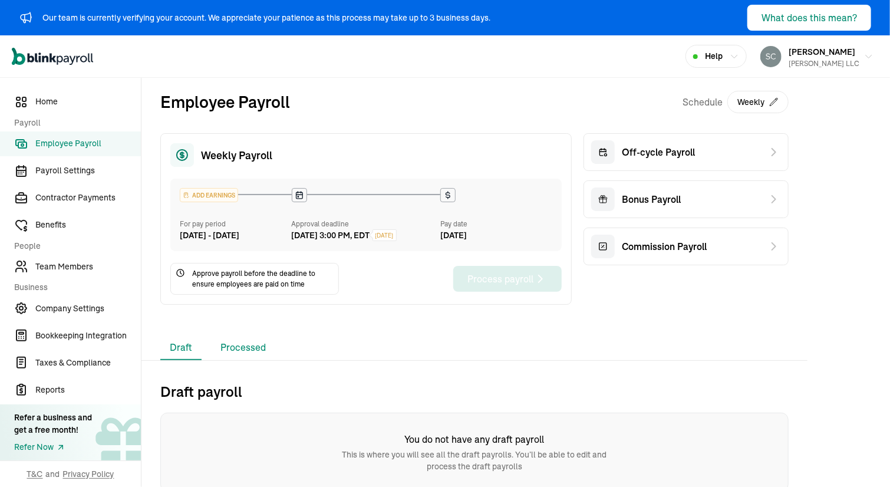
click at [235, 360] on li "Processed" at bounding box center [243, 348] width 64 height 25
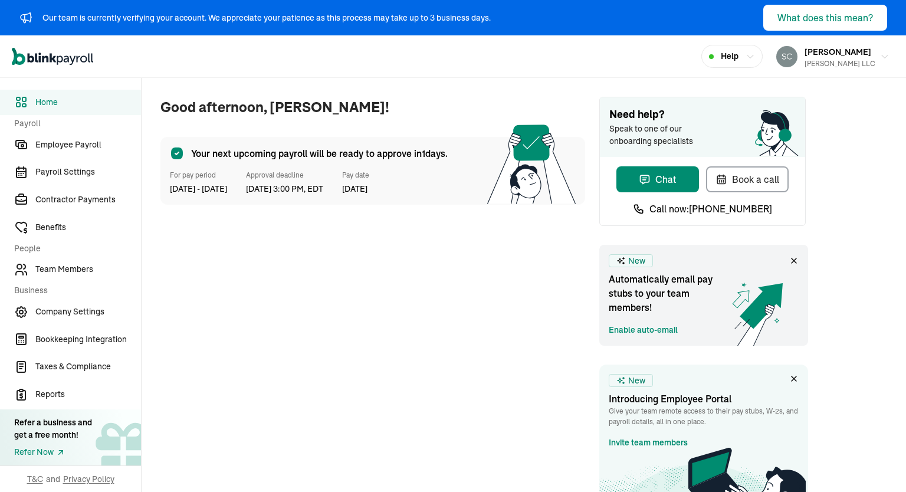
click at [323, 185] on span "[DATE] 3:00 PM, EDT" at bounding box center [284, 189] width 77 height 12
click at [308, 185] on span "[DATE] 3:00 PM, EDT" at bounding box center [284, 189] width 77 height 12
click at [323, 185] on span "[DATE] 3:00 PM, EDT" at bounding box center [284, 189] width 77 height 12
click at [308, 185] on span "[DATE] 3:00 PM, EDT" at bounding box center [284, 189] width 77 height 12
